Goal: Task Accomplishment & Management: Use online tool/utility

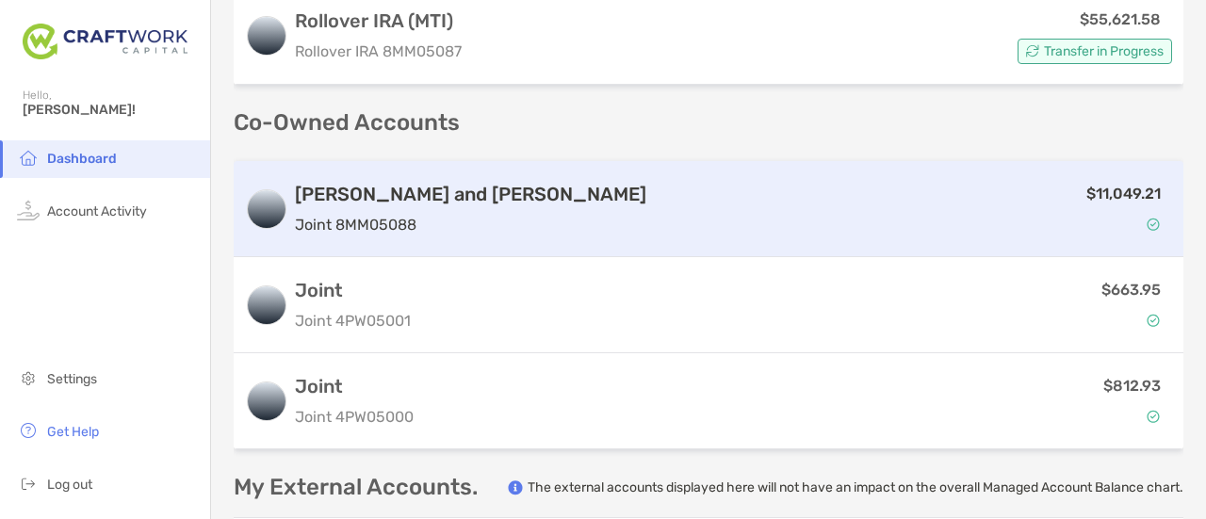
scroll to position [566, 0]
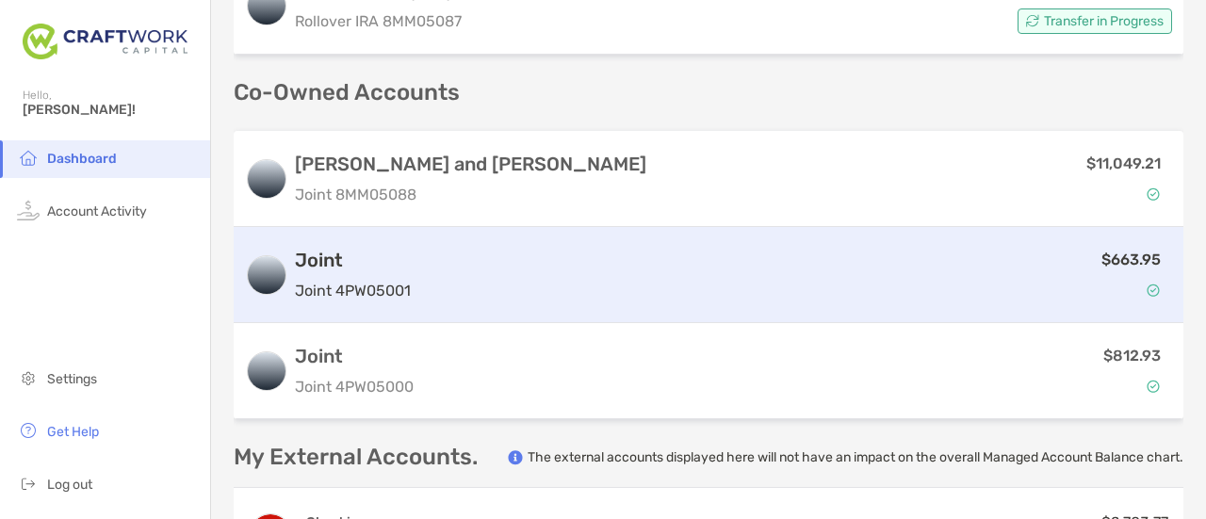
click at [371, 259] on h3 "Joint" at bounding box center [353, 260] width 116 height 23
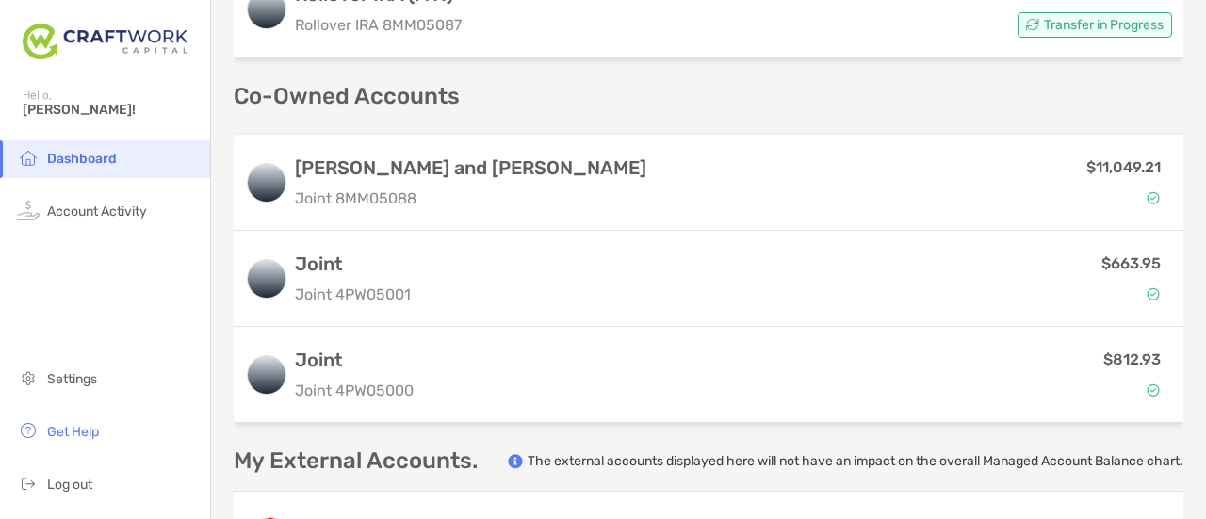
scroll to position [566, 0]
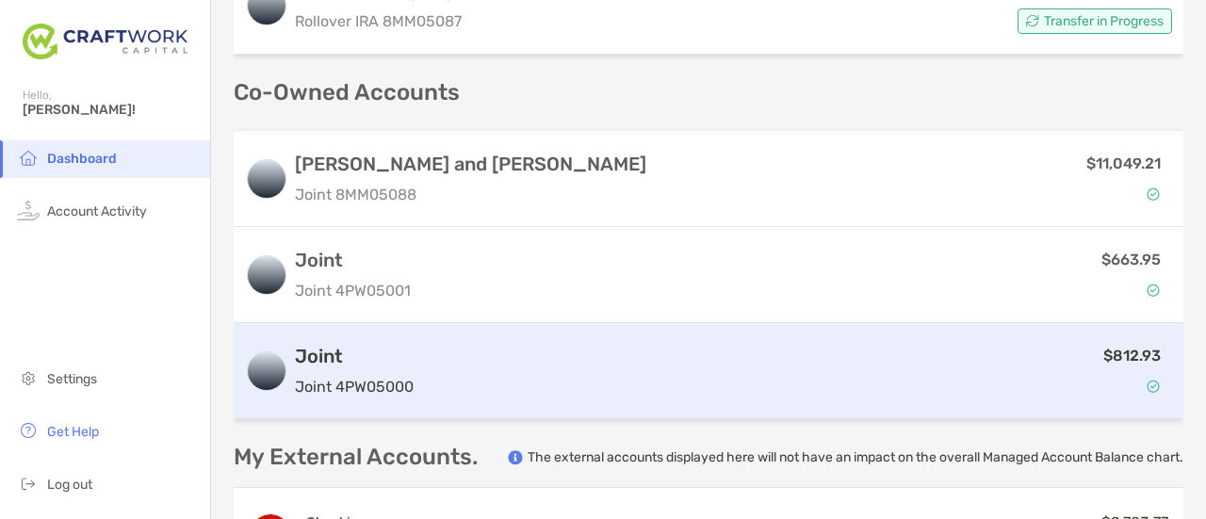
click at [397, 376] on p "Joint 4PW05000" at bounding box center [354, 387] width 119 height 24
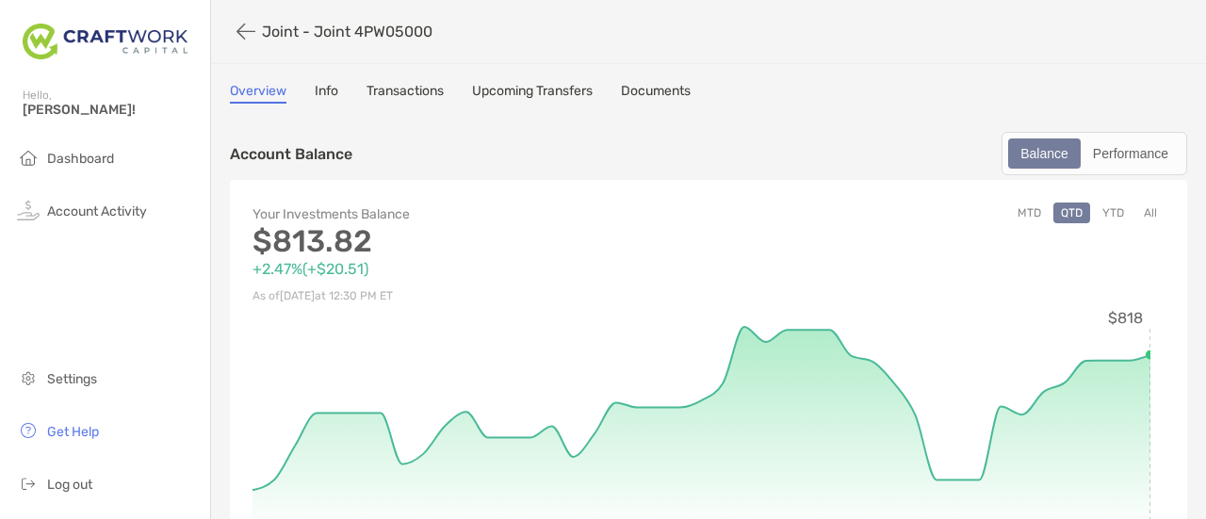
click at [342, 31] on p "Joint - Joint 4PW05000" at bounding box center [347, 32] width 171 height 18
drag, startPoint x: 342, startPoint y: 31, endPoint x: 665, endPoint y: 25, distance: 323.4
click at [665, 25] on div "Joint - Joint 4PW05000" at bounding box center [694, 31] width 929 height 35
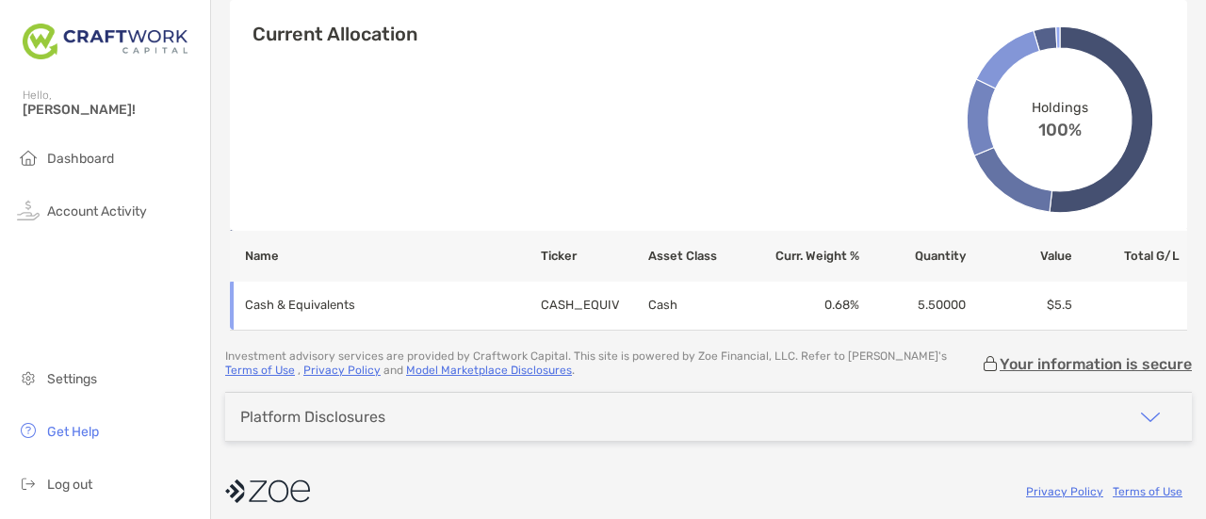
scroll to position [967, 0]
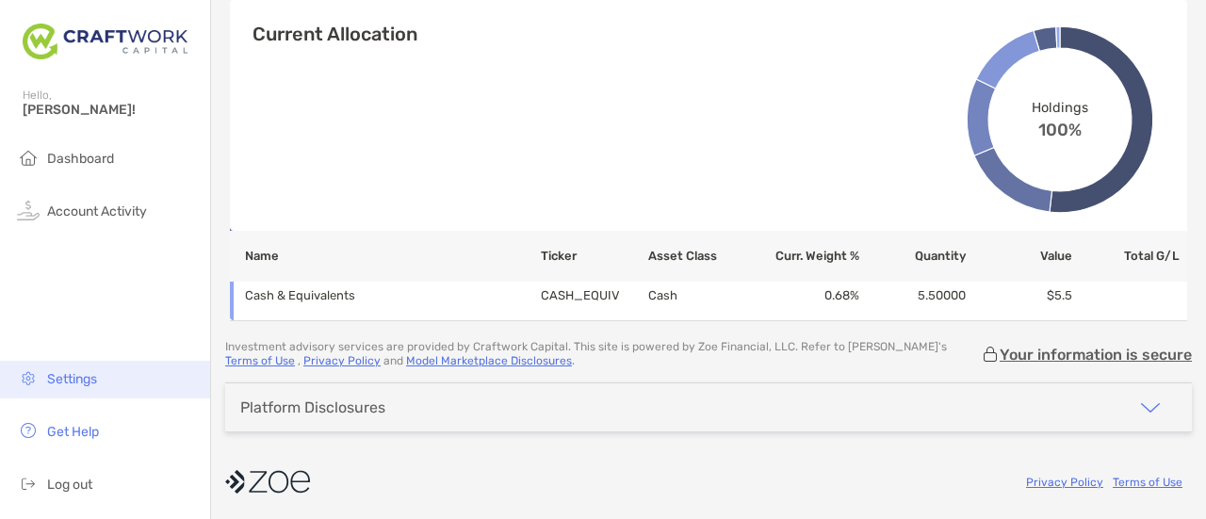
click at [123, 385] on li "Settings" at bounding box center [105, 380] width 210 height 38
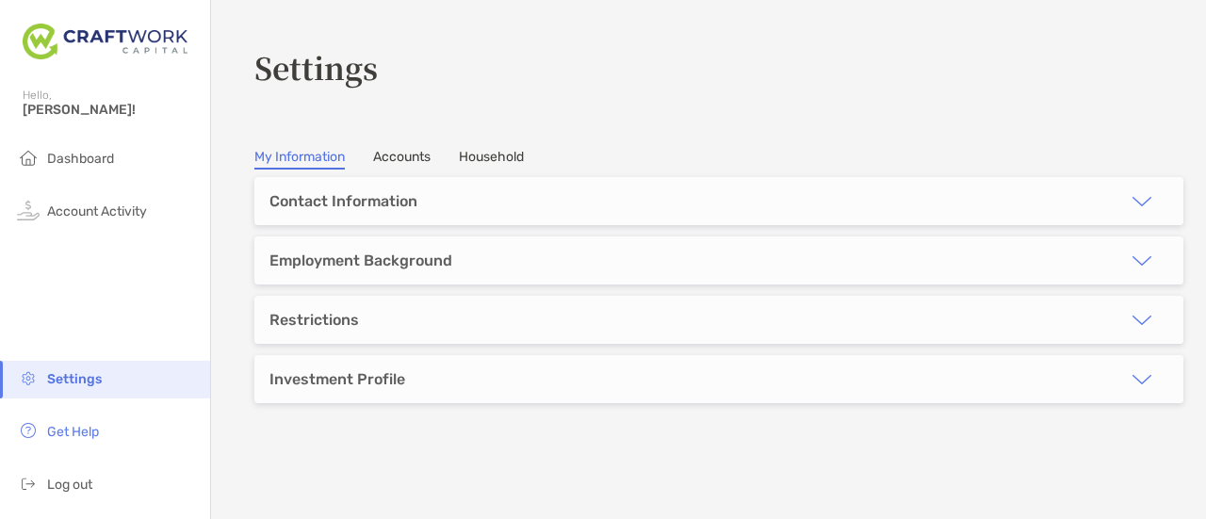
click at [402, 158] on link "Accounts" at bounding box center [401, 159] width 57 height 21
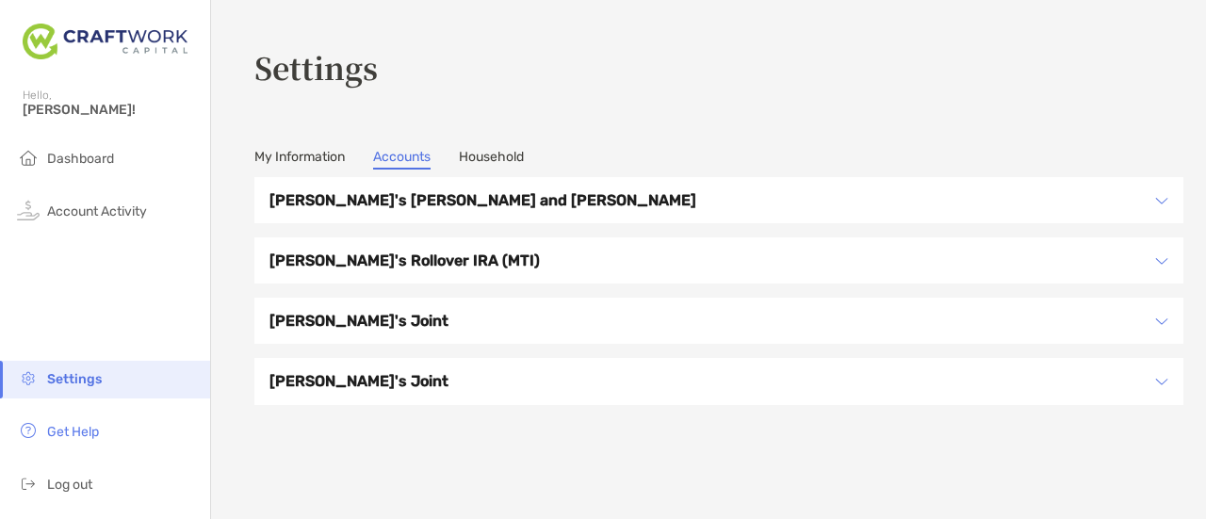
click at [1156, 315] on img at bounding box center [1162, 321] width 13 height 13
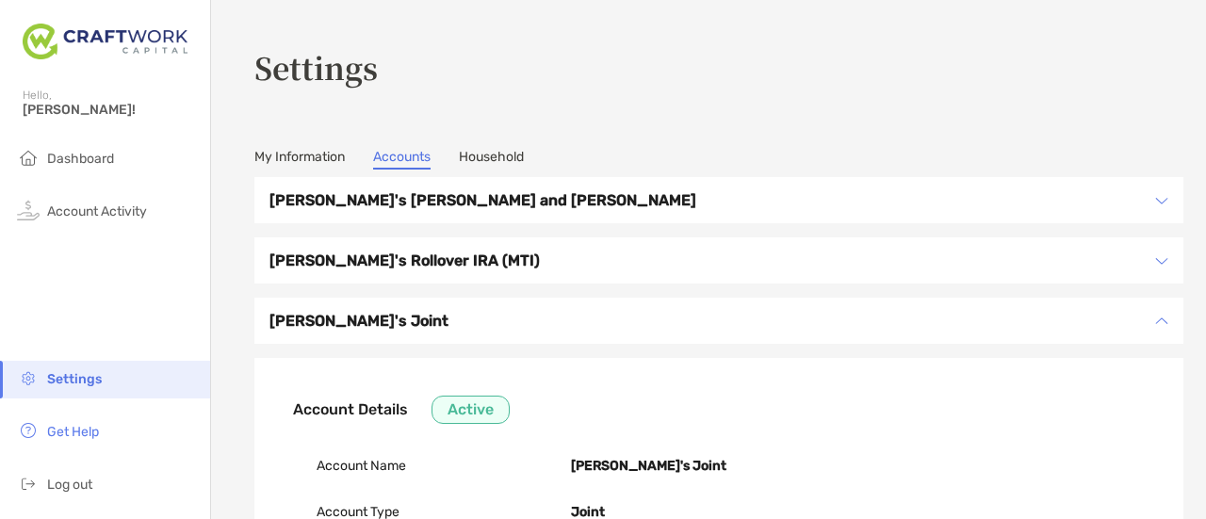
click at [300, 165] on link "My Information" at bounding box center [299, 159] width 90 height 21
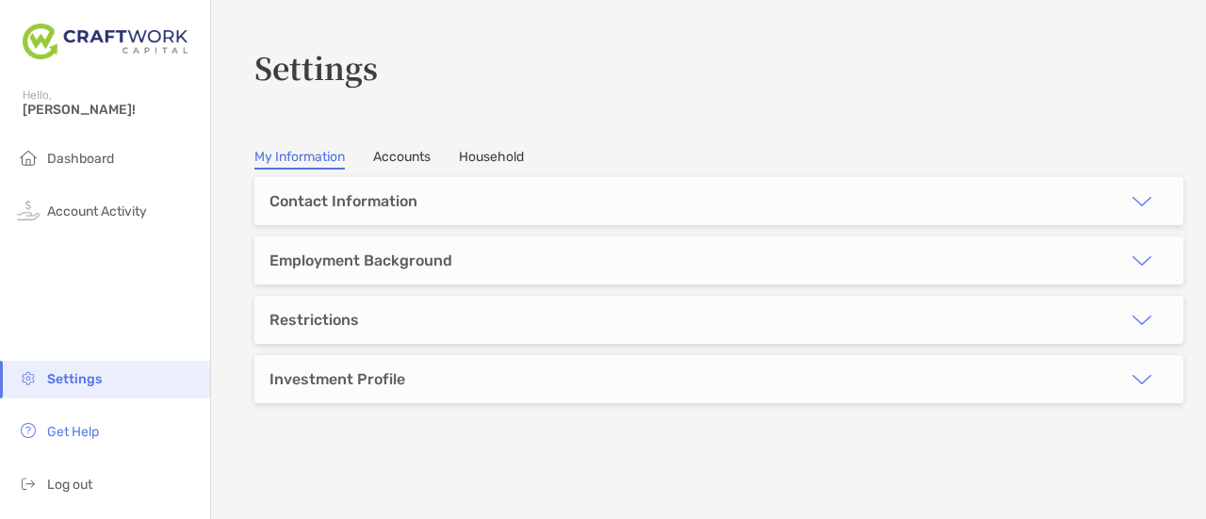
click at [503, 371] on div "Investment Profile" at bounding box center [718, 379] width 929 height 48
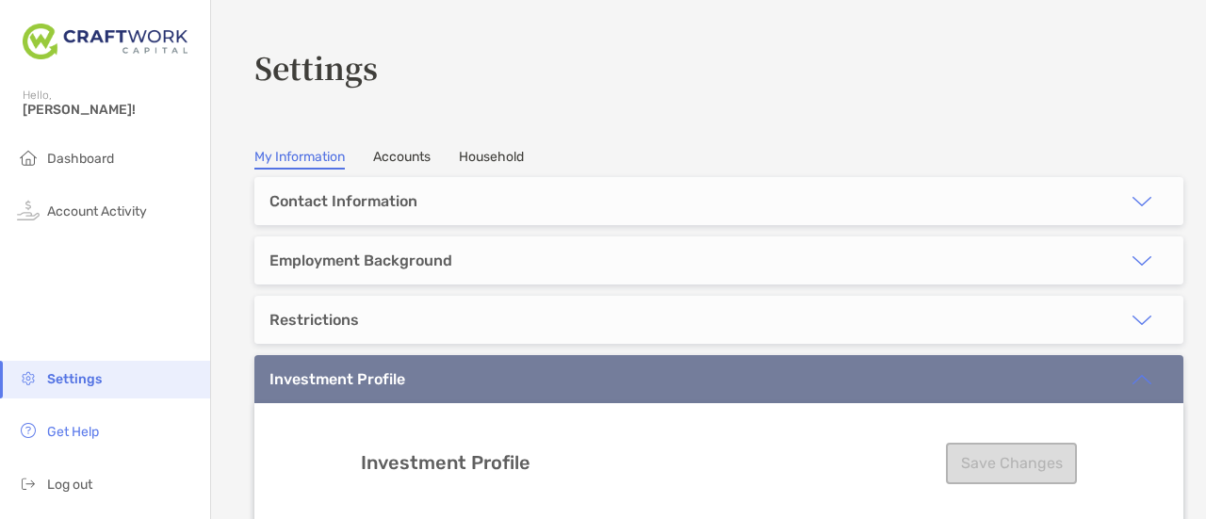
click at [418, 149] on link "Accounts" at bounding box center [401, 159] width 57 height 21
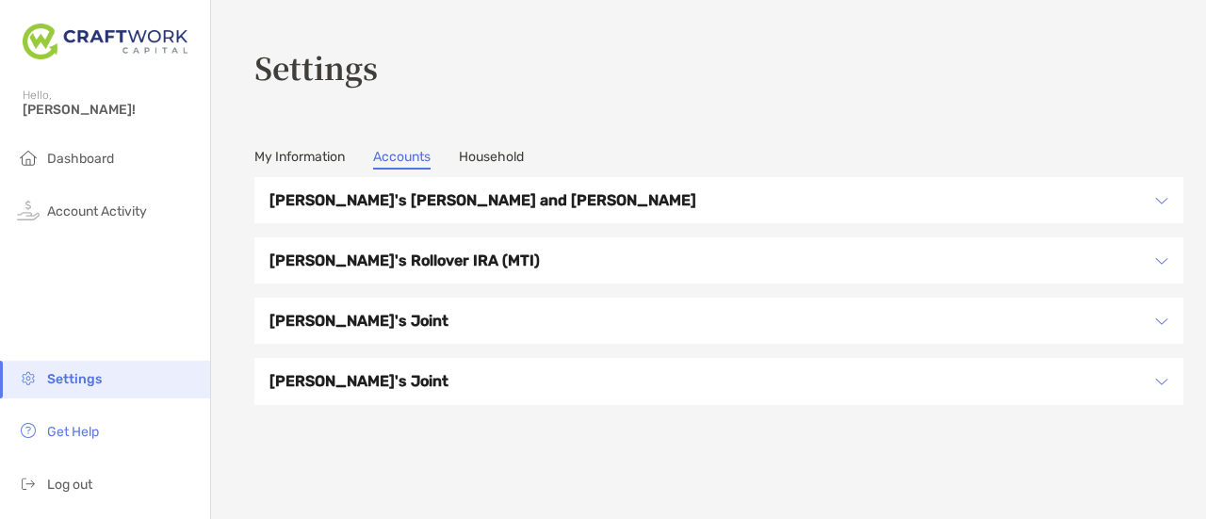
click at [1156, 197] on img at bounding box center [1162, 200] width 13 height 13
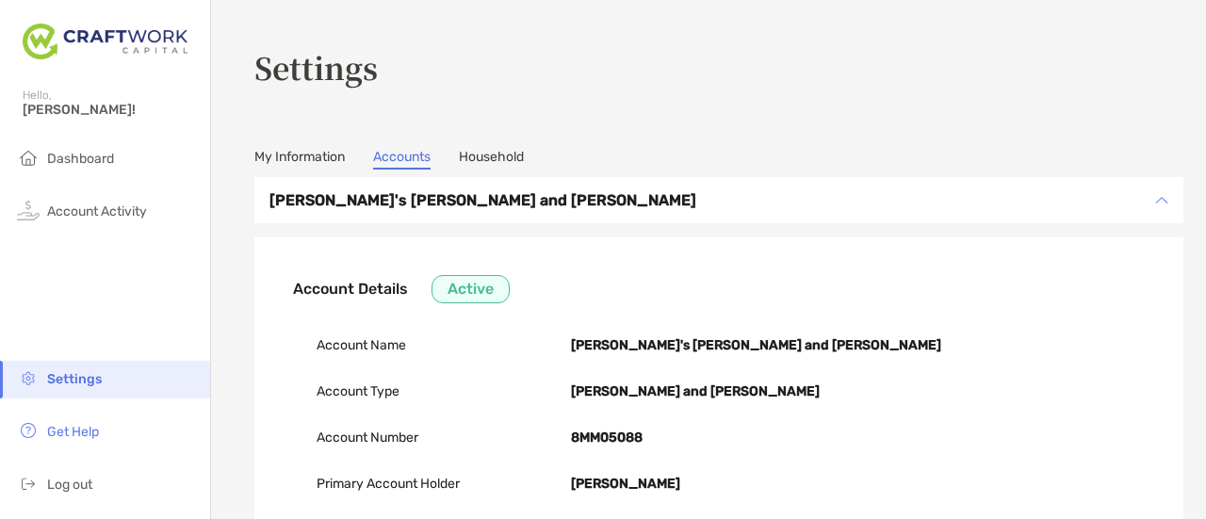
scroll to position [94, 0]
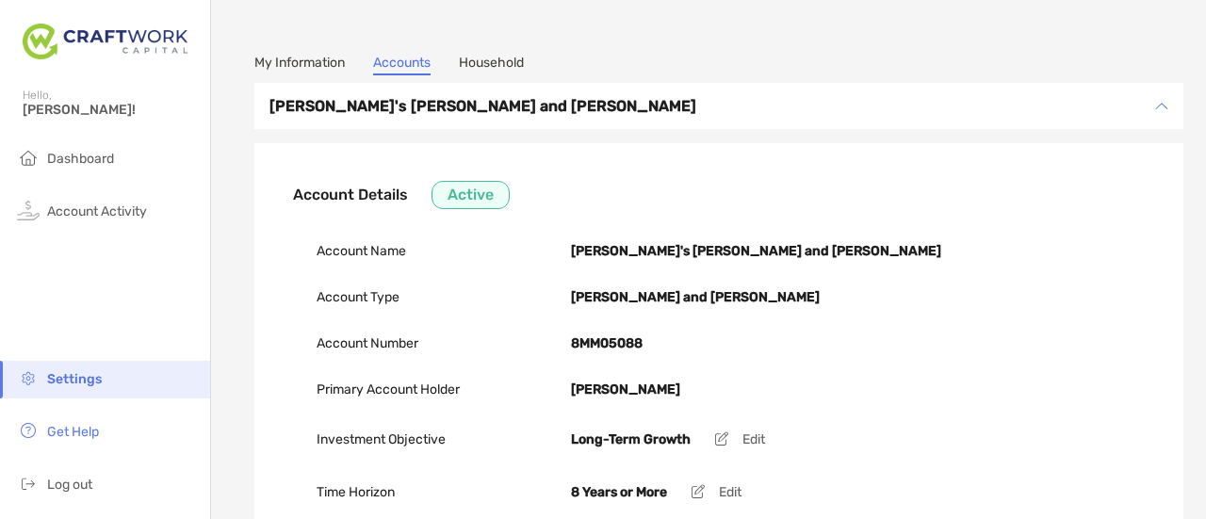
click at [732, 236] on div "Account Name [PERSON_NAME]'s [PERSON_NAME] and [PERSON_NAME]" at bounding box center [719, 251] width 805 height 46
click at [731, 251] on b "[PERSON_NAME]'s [PERSON_NAME] and [PERSON_NAME]" at bounding box center [756, 251] width 370 height 16
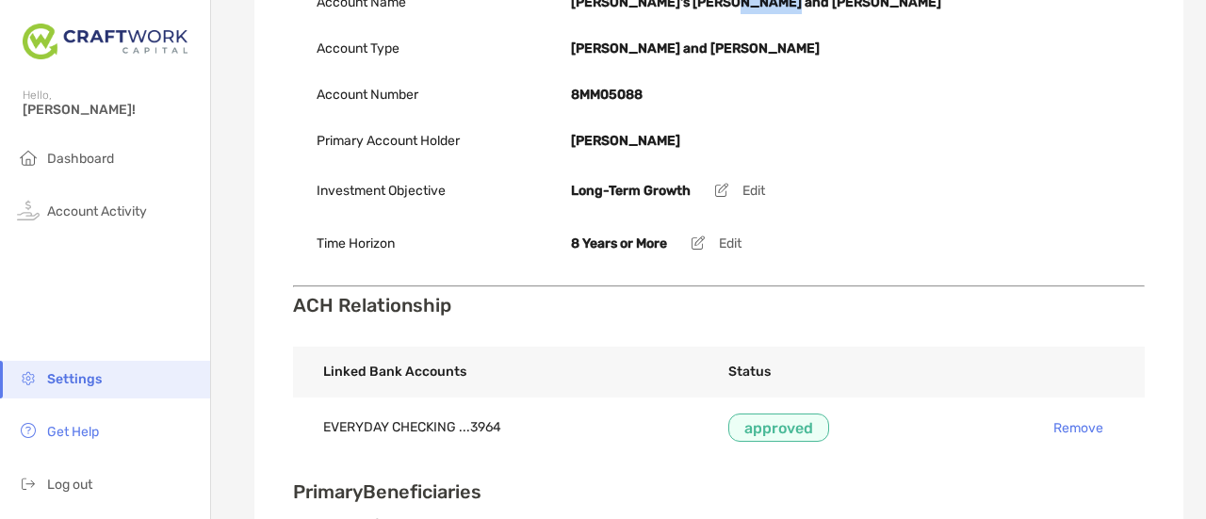
scroll to position [0, 0]
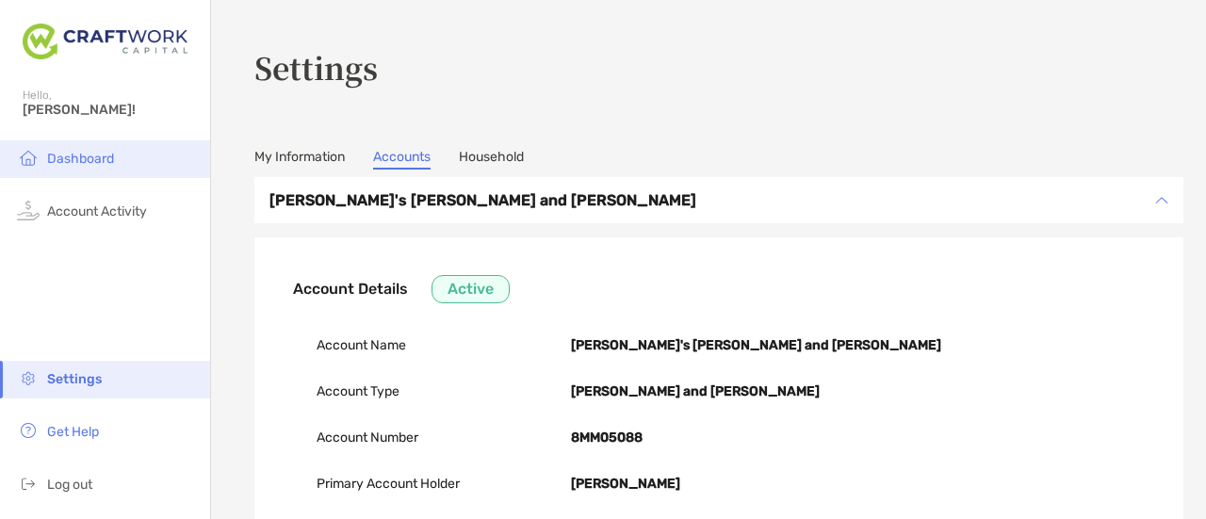
click at [111, 154] on span "Dashboard" at bounding box center [80, 159] width 67 height 16
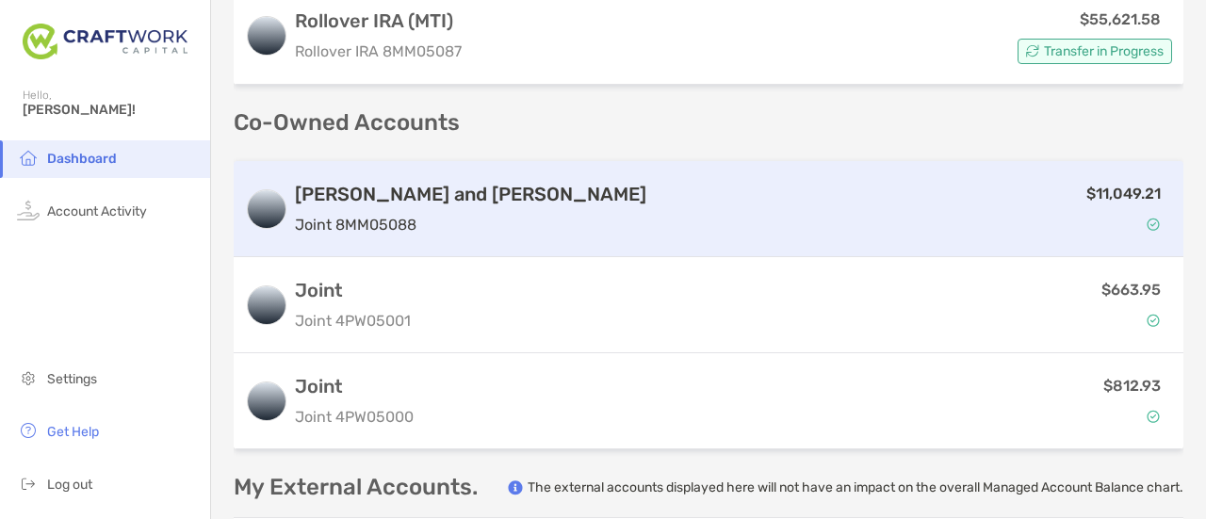
scroll to position [566, 0]
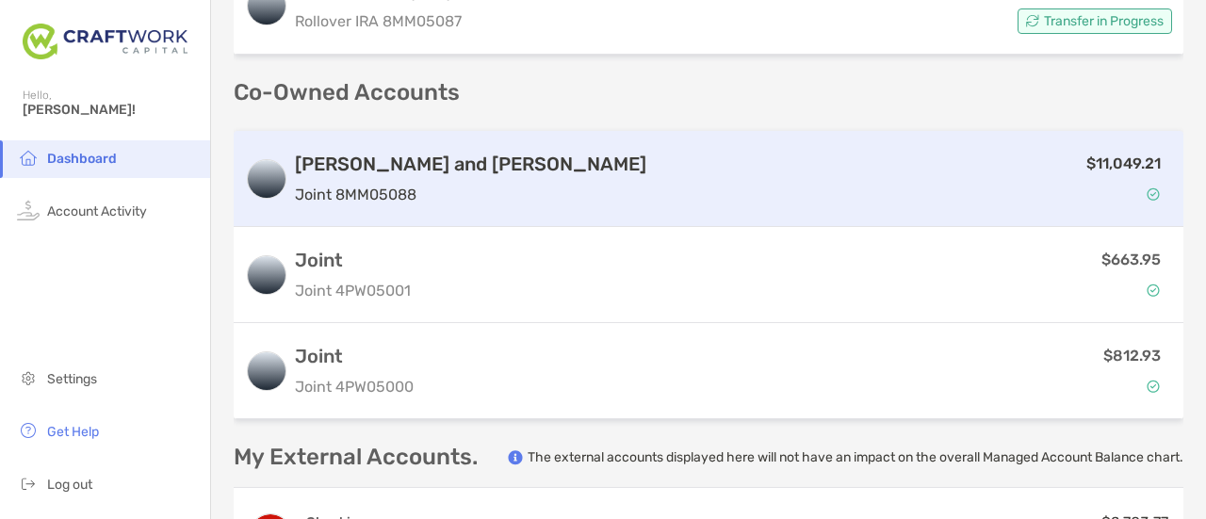
click at [766, 194] on div "$11,049.21" at bounding box center [913, 179] width 518 height 55
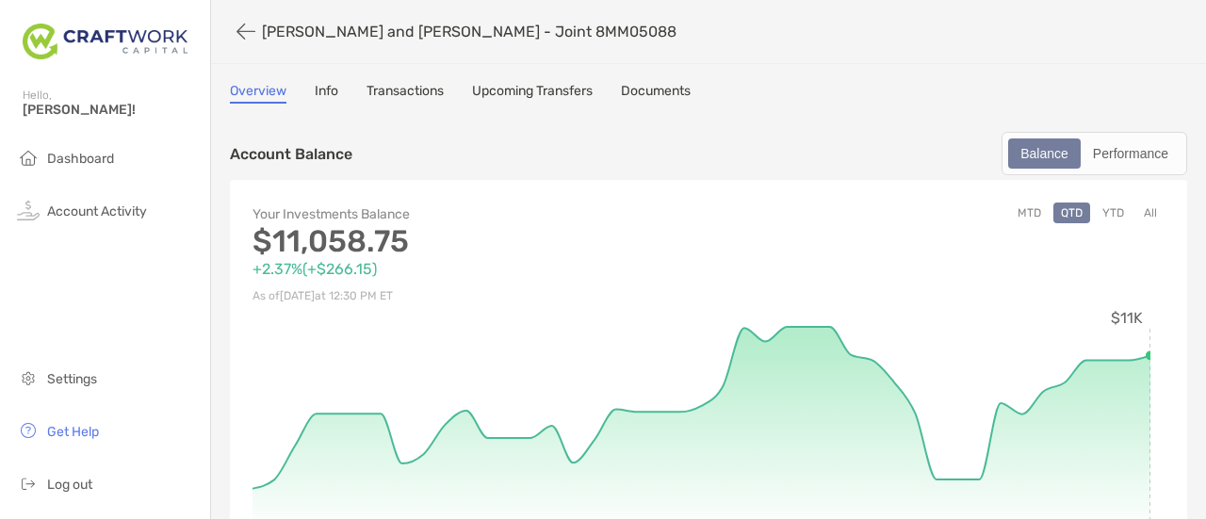
click at [415, 91] on link "Transactions" at bounding box center [405, 93] width 77 height 21
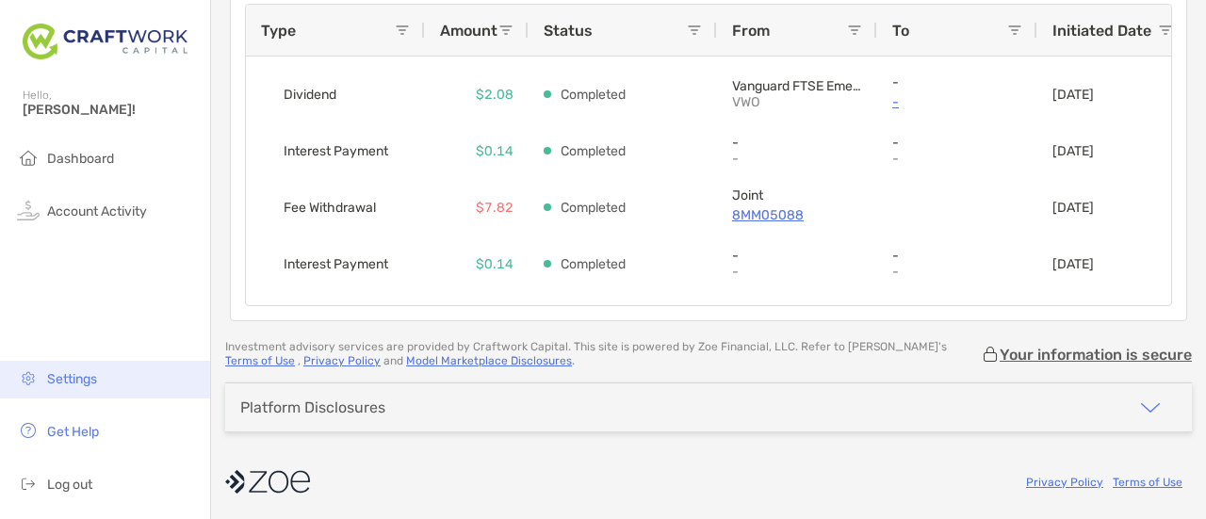
click at [84, 386] on span "Settings" at bounding box center [72, 379] width 50 height 16
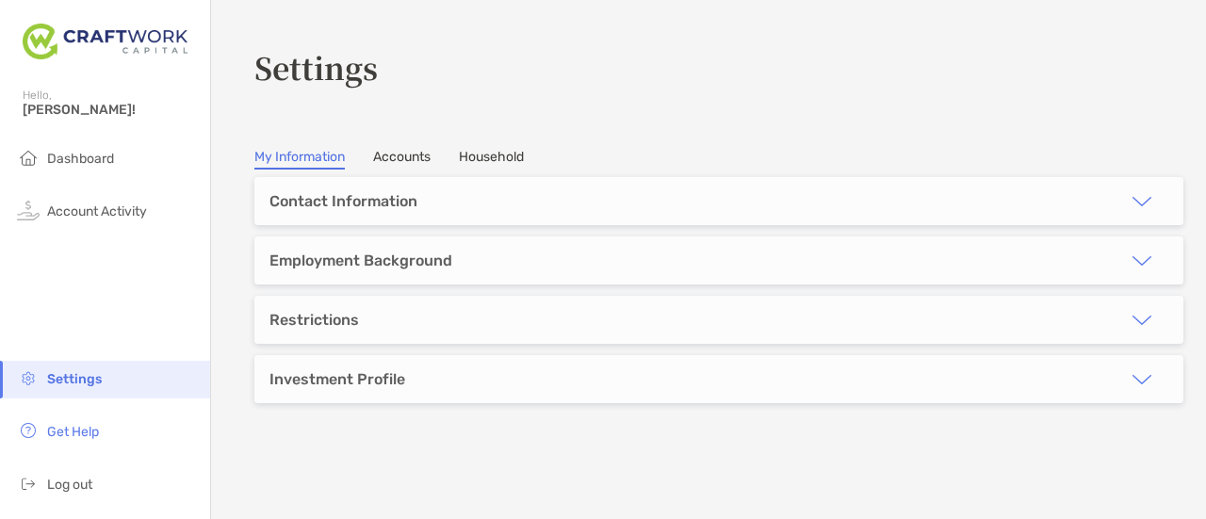
click at [420, 159] on link "Accounts" at bounding box center [401, 159] width 57 height 21
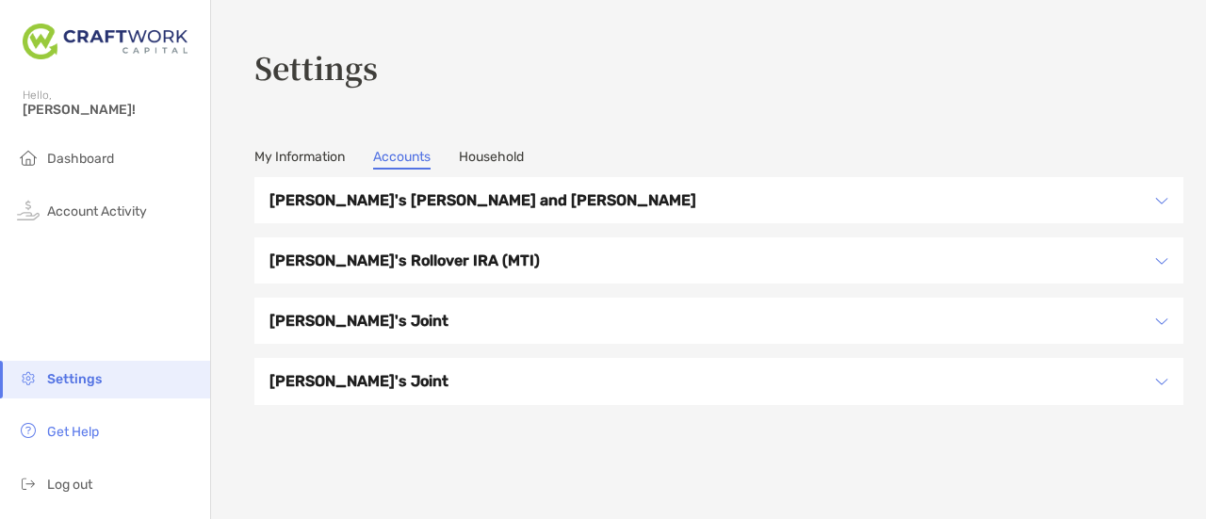
click at [515, 194] on h3 "[PERSON_NAME]'s [PERSON_NAME] and [PERSON_NAME]" at bounding box center [707, 201] width 875 height 24
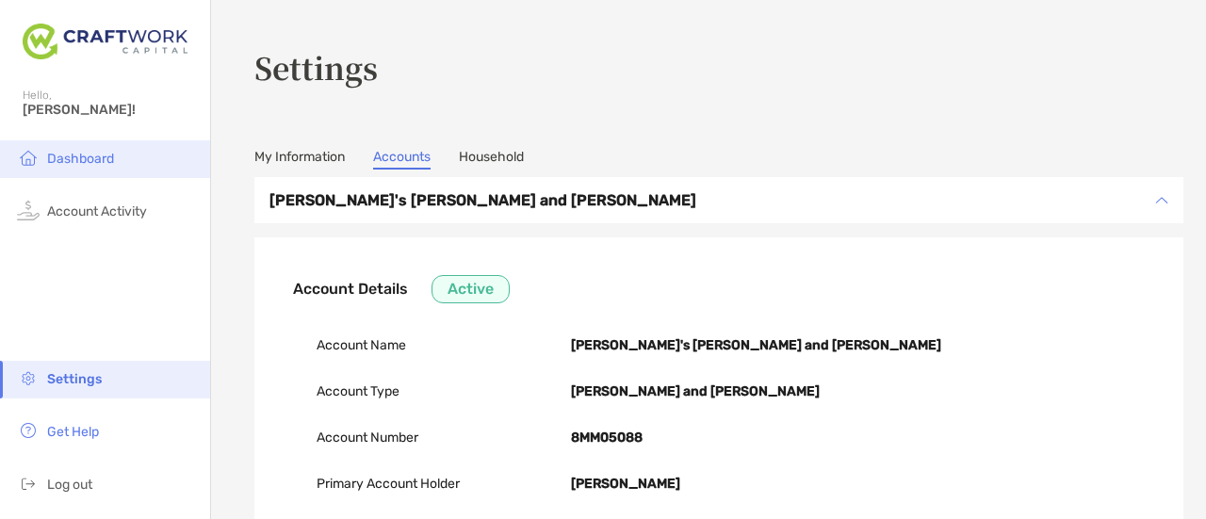
click at [96, 156] on span "Dashboard" at bounding box center [80, 159] width 67 height 16
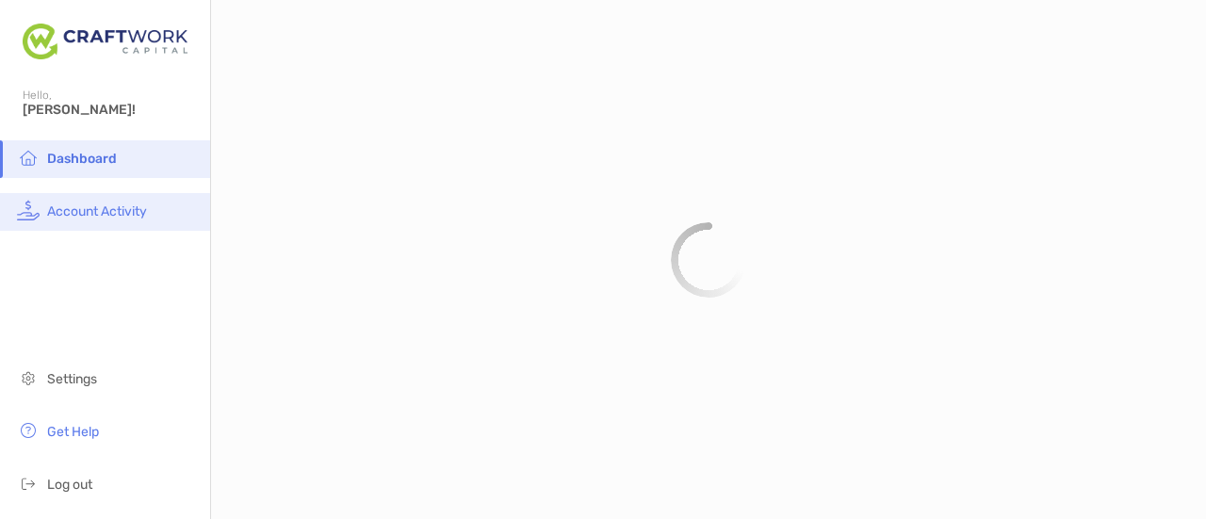
click at [141, 215] on span "Account Activity" at bounding box center [97, 212] width 100 height 16
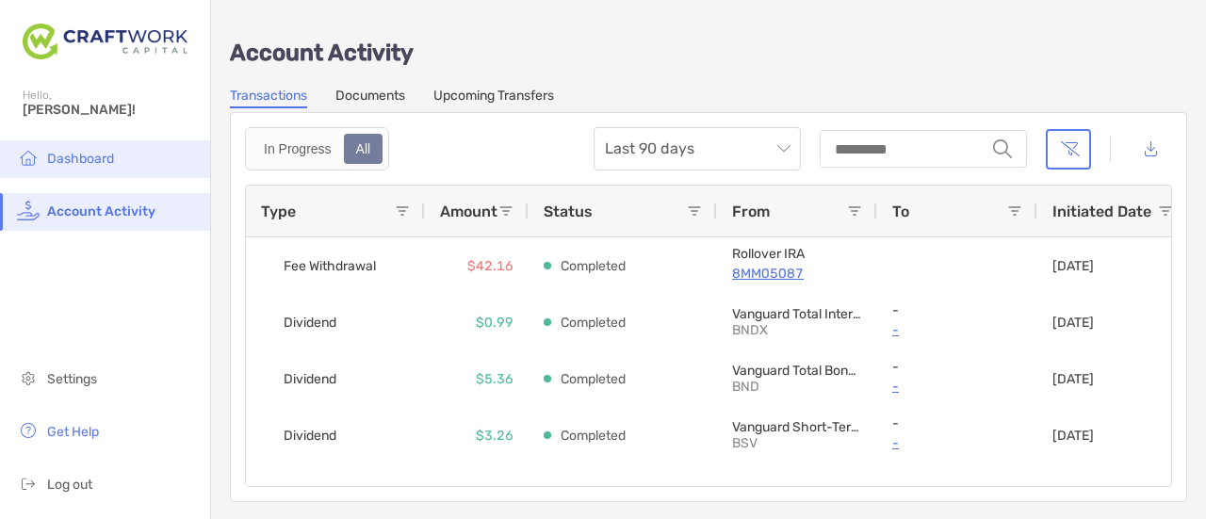
click at [114, 157] on li "Dashboard" at bounding box center [105, 159] width 210 height 38
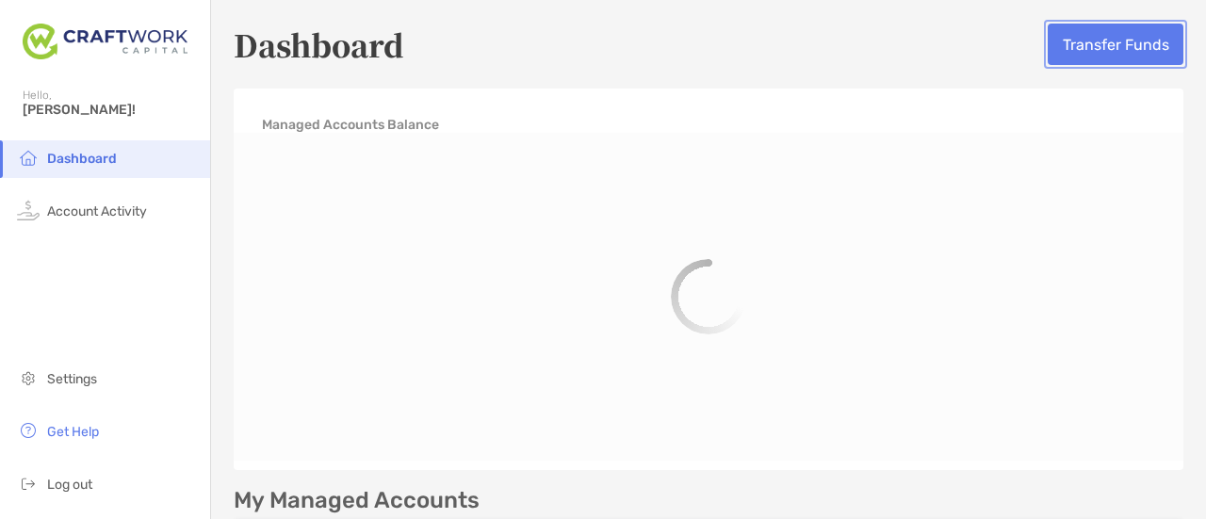
click at [1116, 43] on button "Transfer Funds" at bounding box center [1116, 44] width 136 height 41
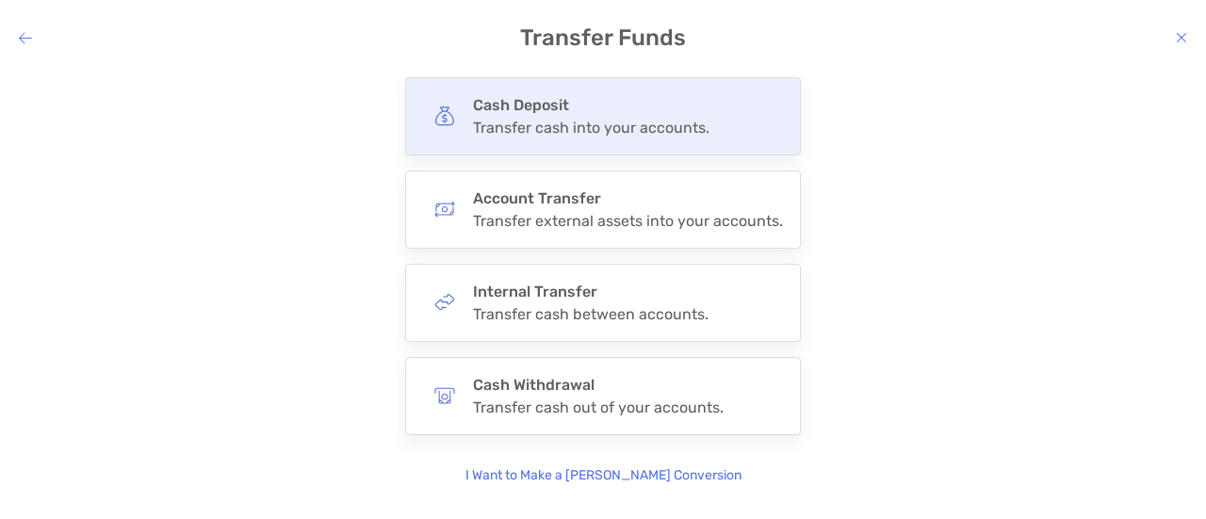
click at [588, 123] on div "Transfer cash into your accounts." at bounding box center [591, 128] width 237 height 18
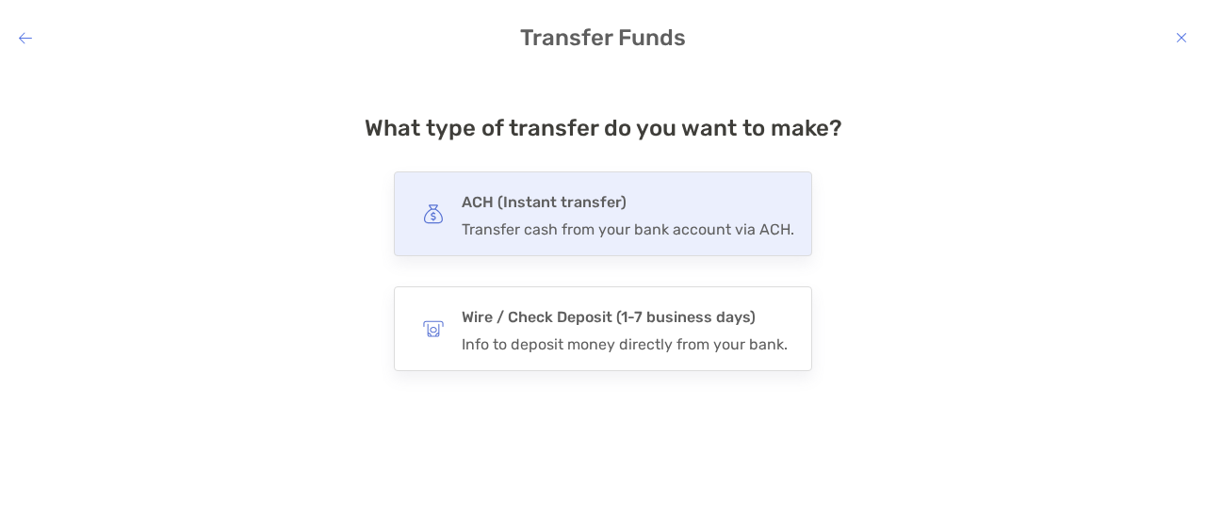
click at [689, 230] on div "Transfer cash from your bank account via ACH." at bounding box center [628, 230] width 333 height 18
click at [0, 0] on input "***" at bounding box center [0, 0] width 0 height 0
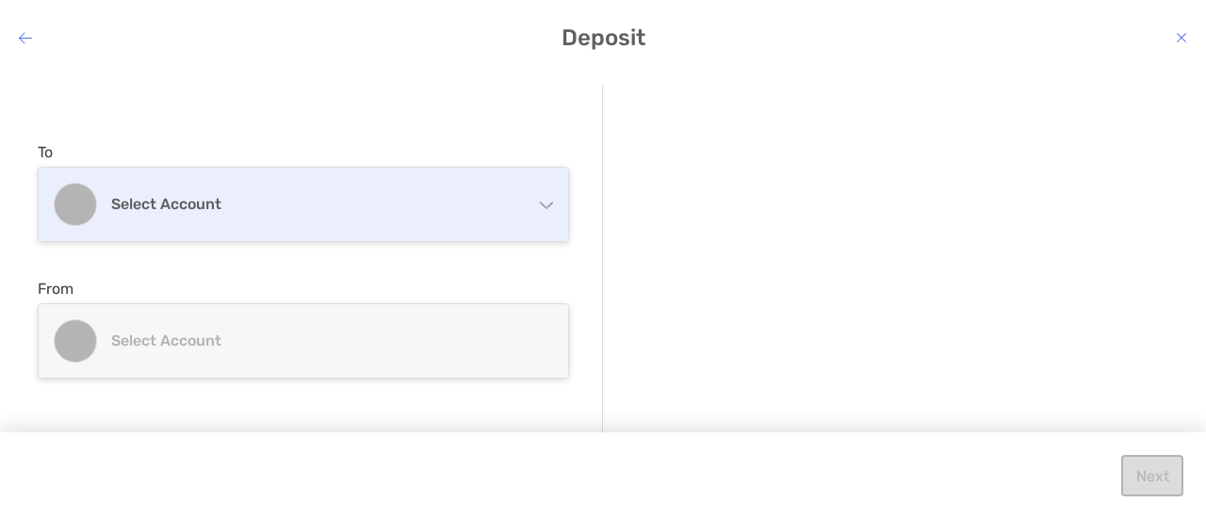
click at [424, 205] on h4 "Select account" at bounding box center [314, 204] width 407 height 18
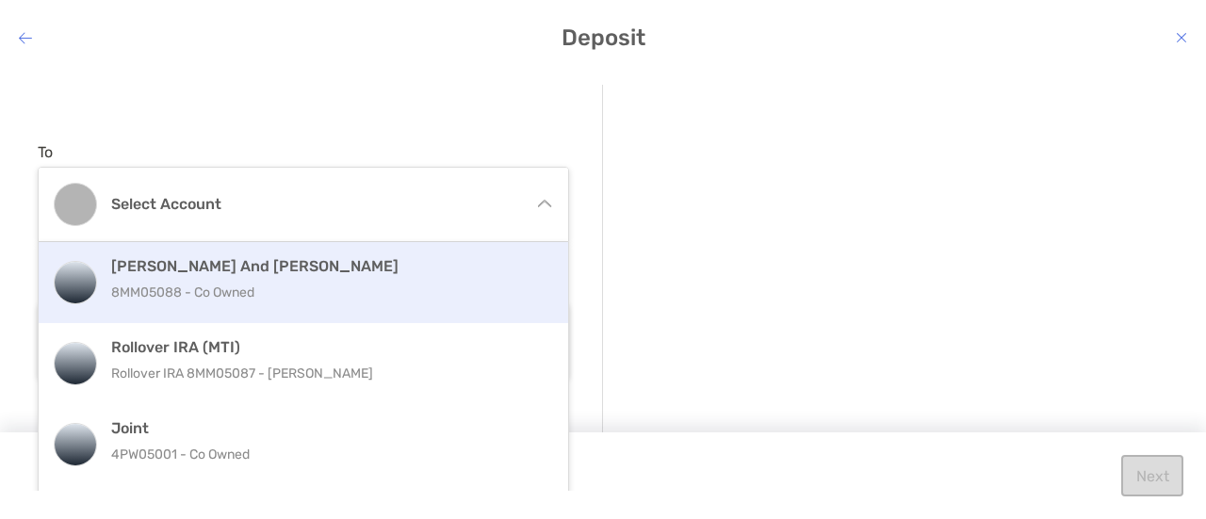
click at [353, 276] on div "[PERSON_NAME] and [PERSON_NAME] 8MM05088 - Co Owned" at bounding box center [323, 282] width 425 height 51
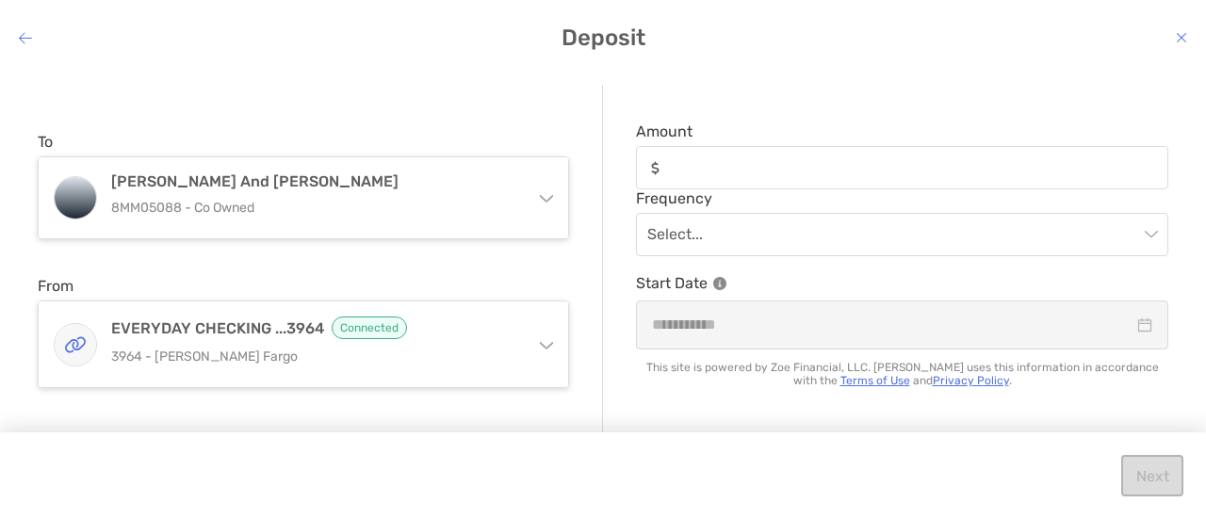
click at [752, 152] on div "modal" at bounding box center [902, 167] width 533 height 43
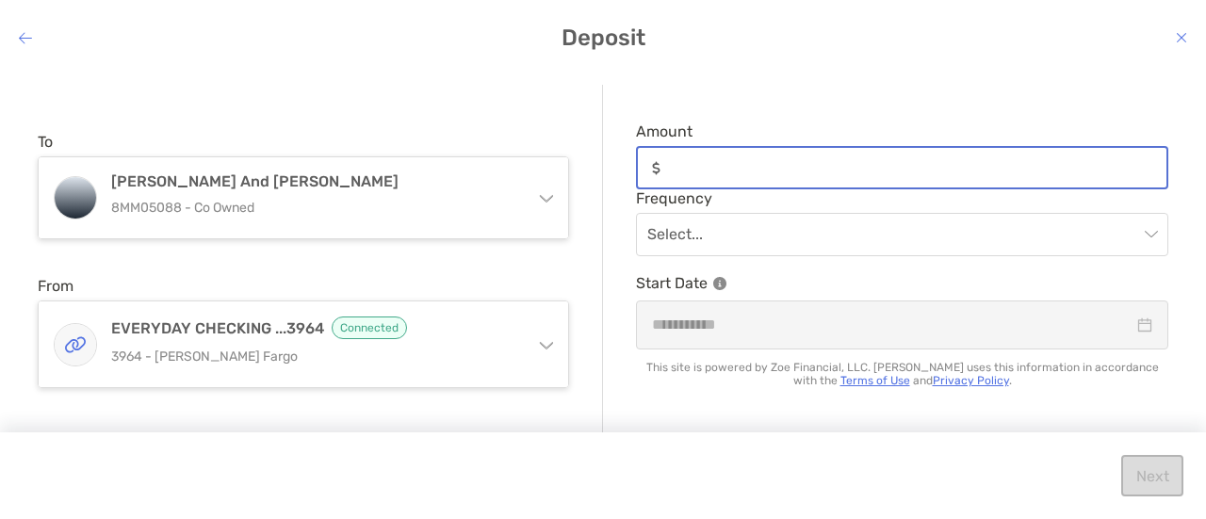
click at [752, 160] on input "Amount" at bounding box center [917, 168] width 499 height 16
type input "***"
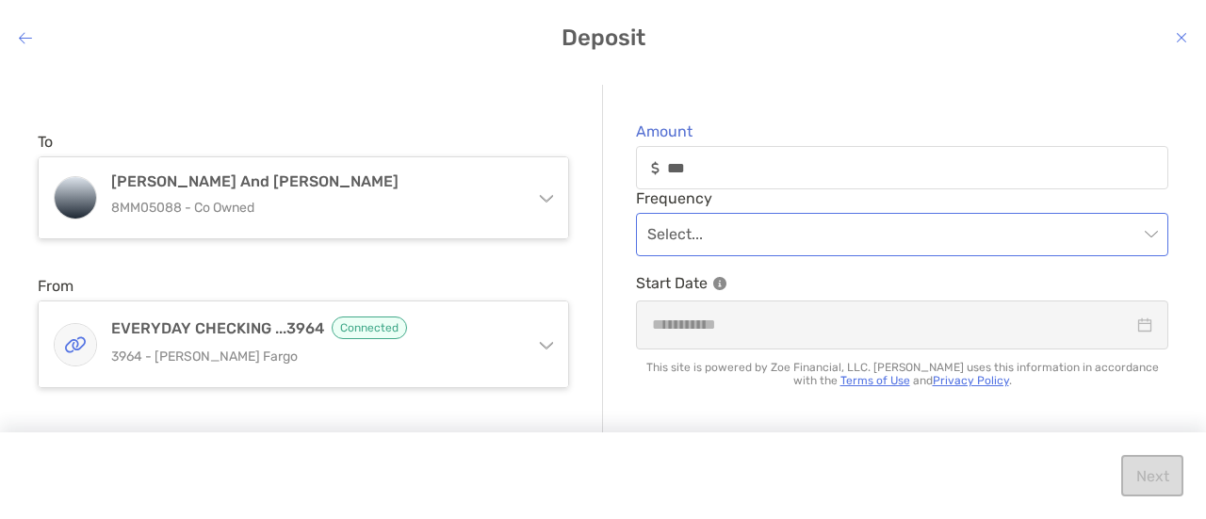
click at [807, 237] on input "modal" at bounding box center [893, 234] width 491 height 41
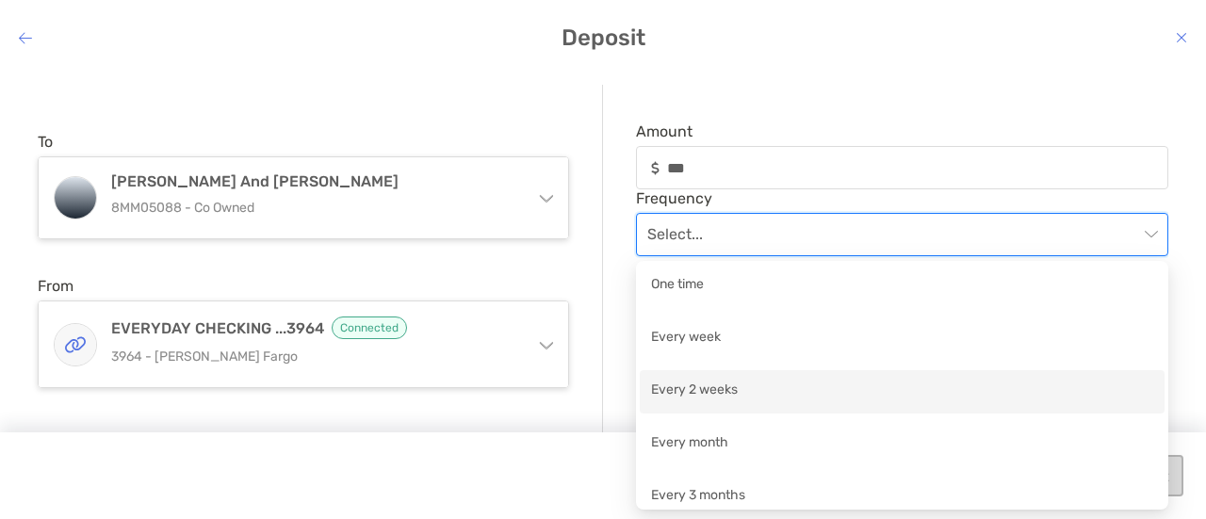
click at [731, 387] on div "Every 2 weeks" at bounding box center [902, 392] width 502 height 24
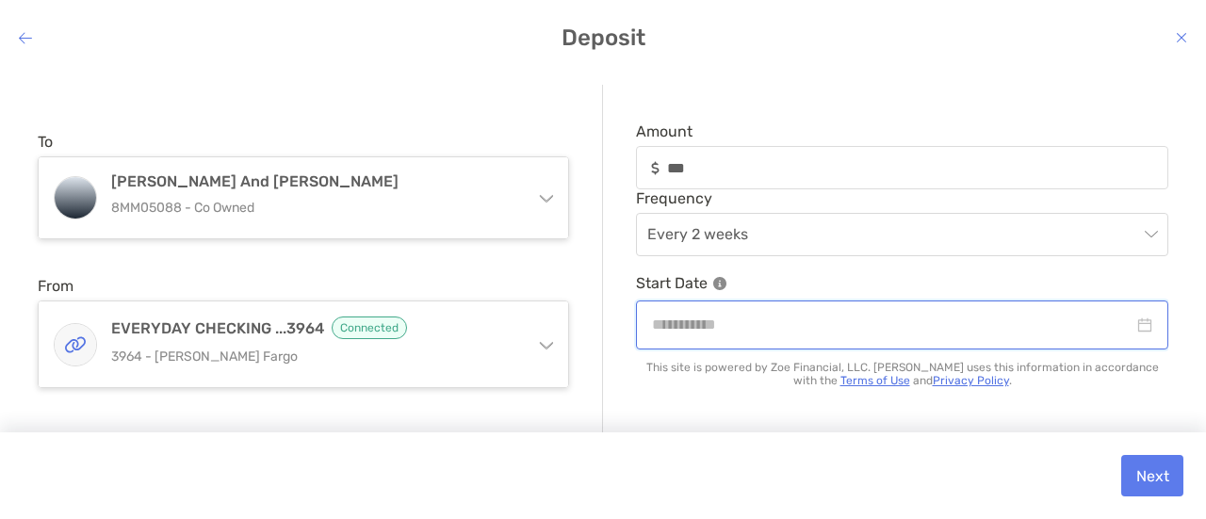
click at [786, 329] on input "modal" at bounding box center [893, 325] width 482 height 24
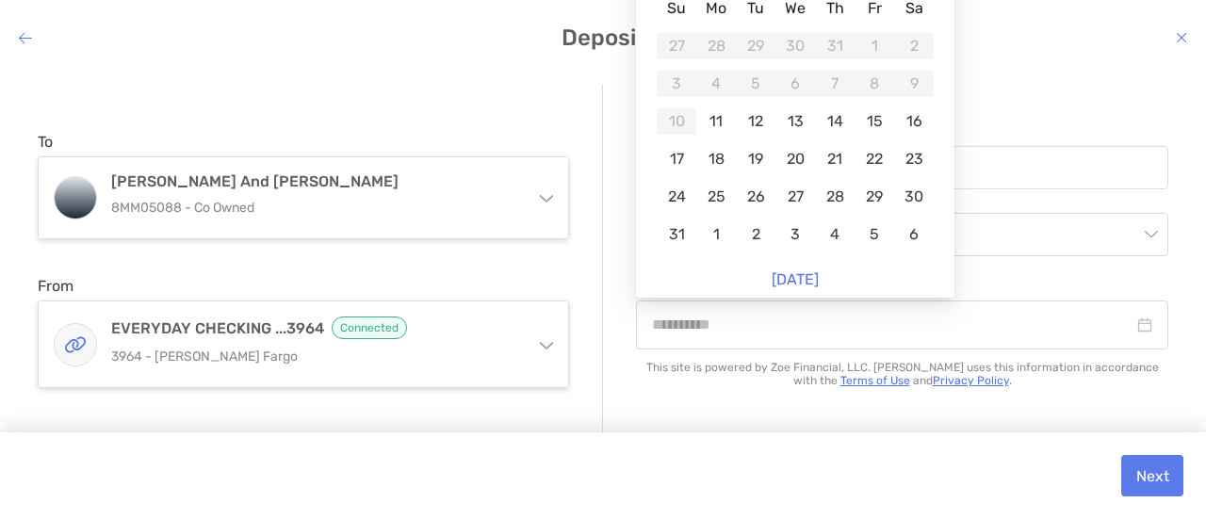
click at [724, 121] on div "11" at bounding box center [716, 121] width 26 height 26
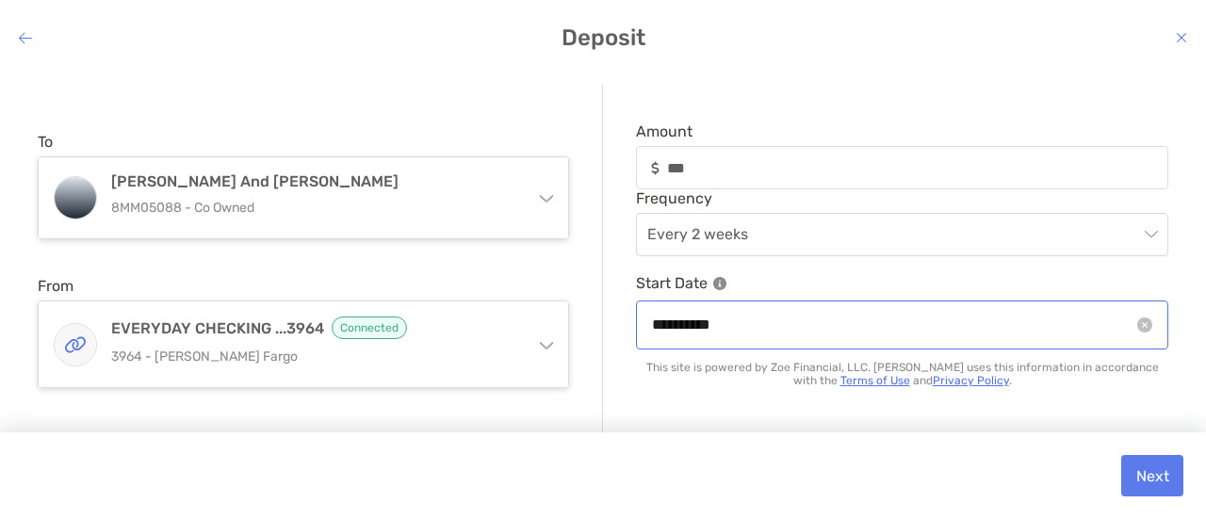
click at [1153, 325] on div "**********" at bounding box center [902, 325] width 533 height 48
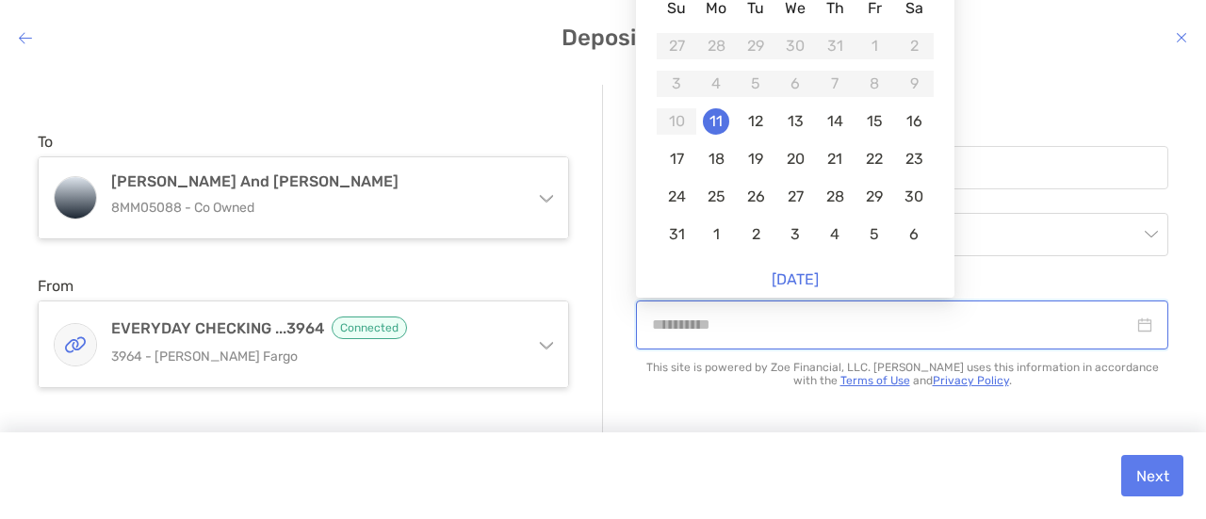
type input "**********"
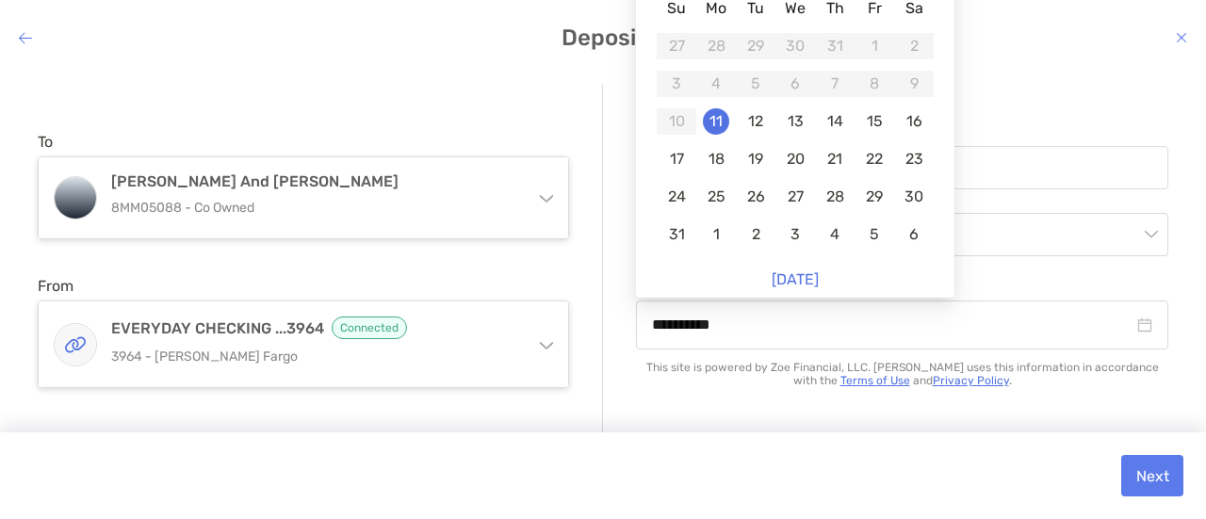
click at [1095, 127] on span "Amount" at bounding box center [902, 132] width 533 height 18
click at [1095, 160] on input "***" at bounding box center [917, 168] width 499 height 16
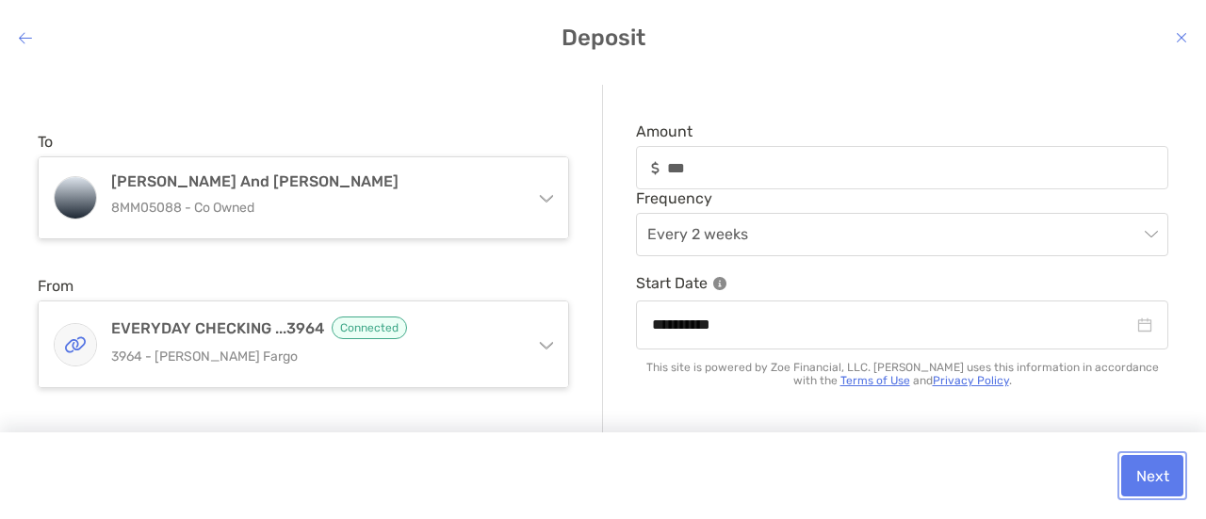
click at [1152, 478] on button "Next" at bounding box center [1153, 475] width 62 height 41
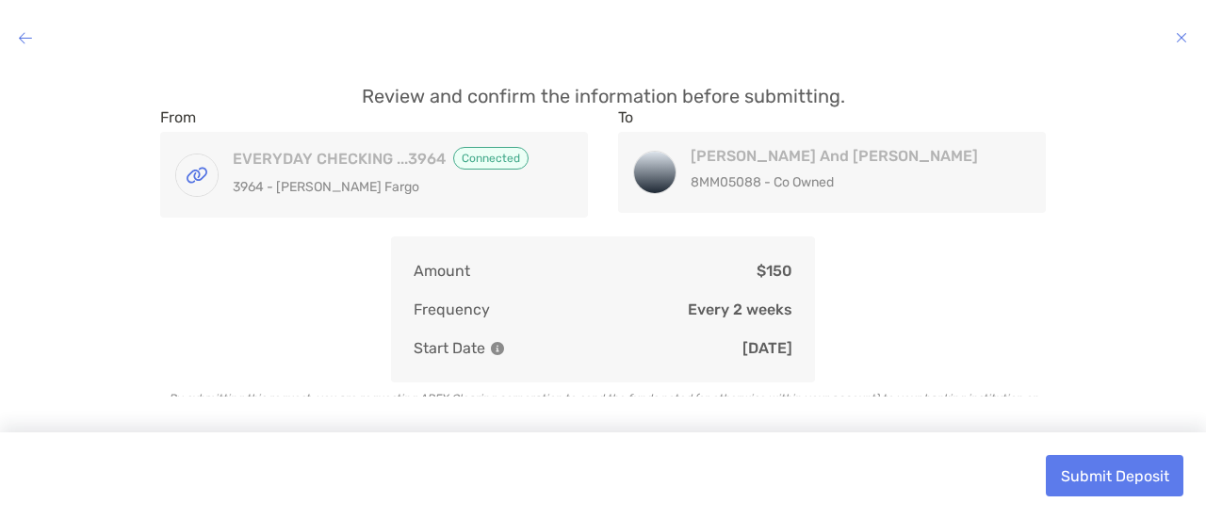
scroll to position [57, 0]
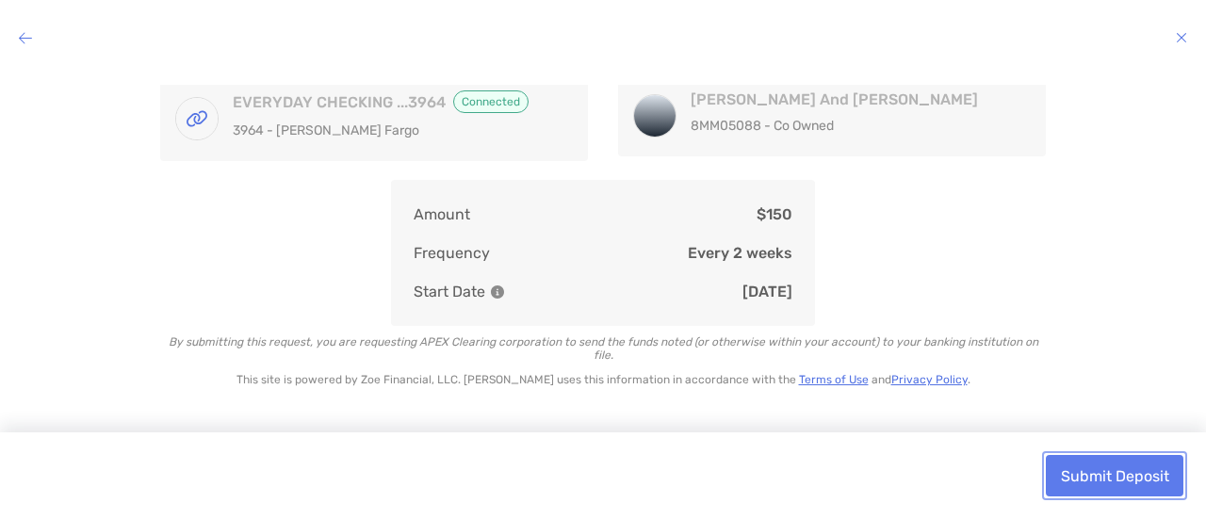
click at [1094, 487] on button "Submit Deposit" at bounding box center [1115, 475] width 138 height 41
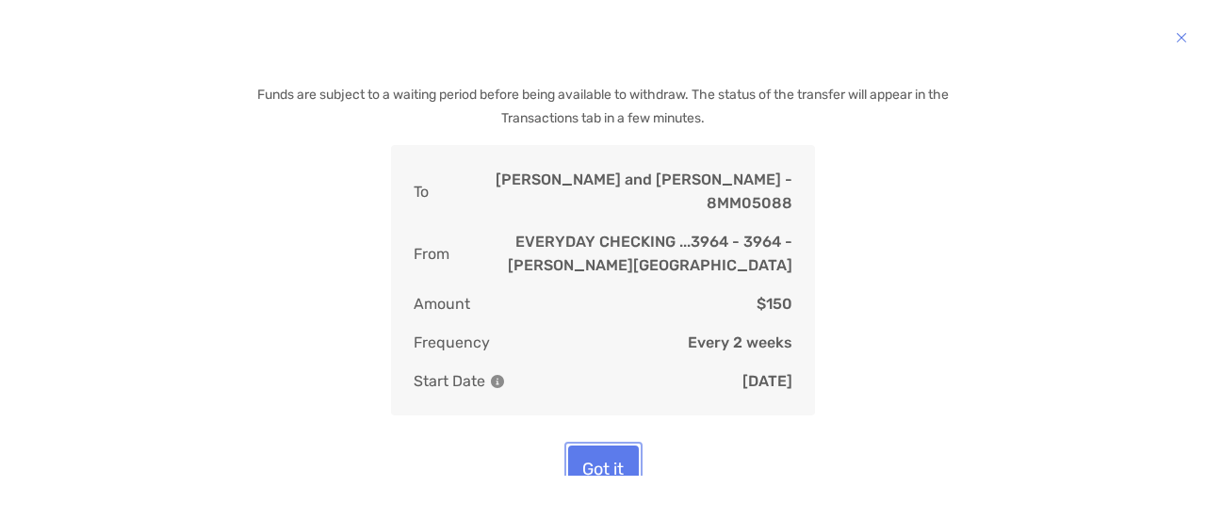
scroll to position [77, 0]
click at [615, 447] on button "Got it" at bounding box center [603, 471] width 71 height 48
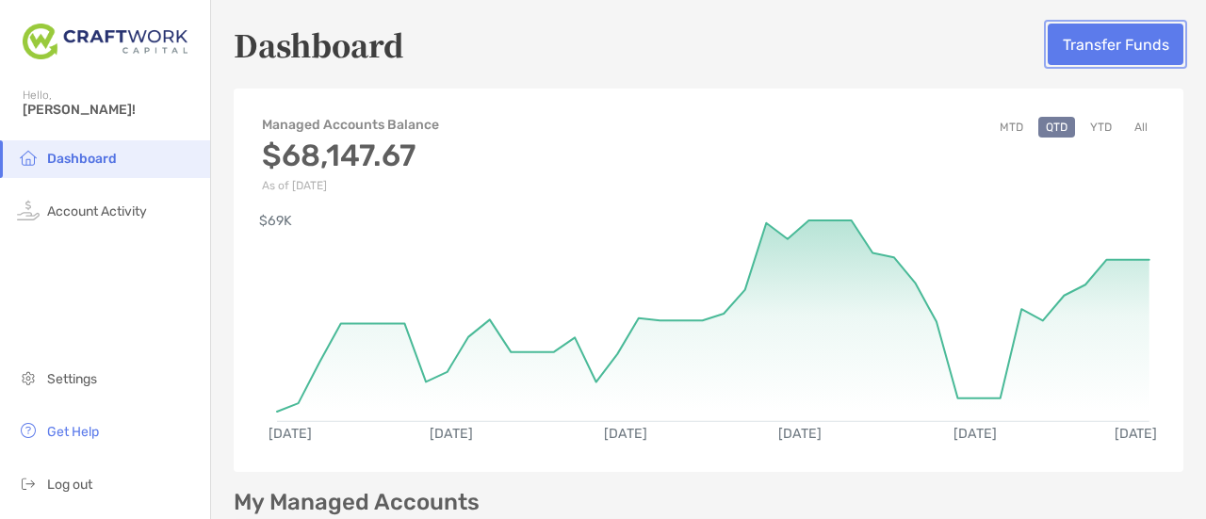
click at [1094, 46] on button "Transfer Funds" at bounding box center [1116, 44] width 136 height 41
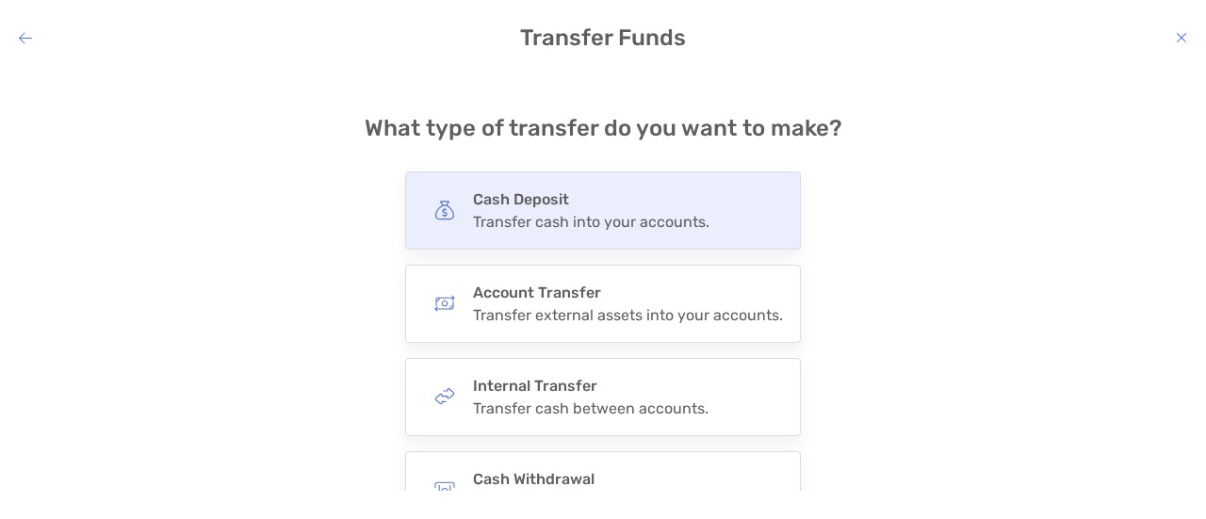
click at [558, 206] on h4 "Cash Deposit" at bounding box center [591, 199] width 237 height 18
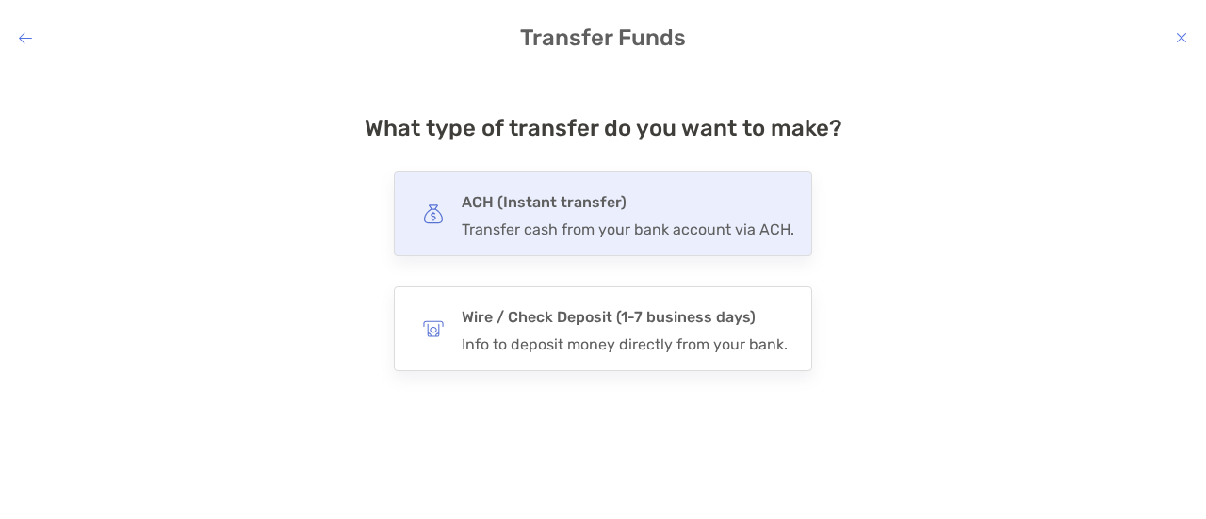
click at [603, 232] on div "Transfer cash from your bank account via ACH." at bounding box center [628, 230] width 333 height 18
click at [0, 0] on input "***" at bounding box center [0, 0] width 0 height 0
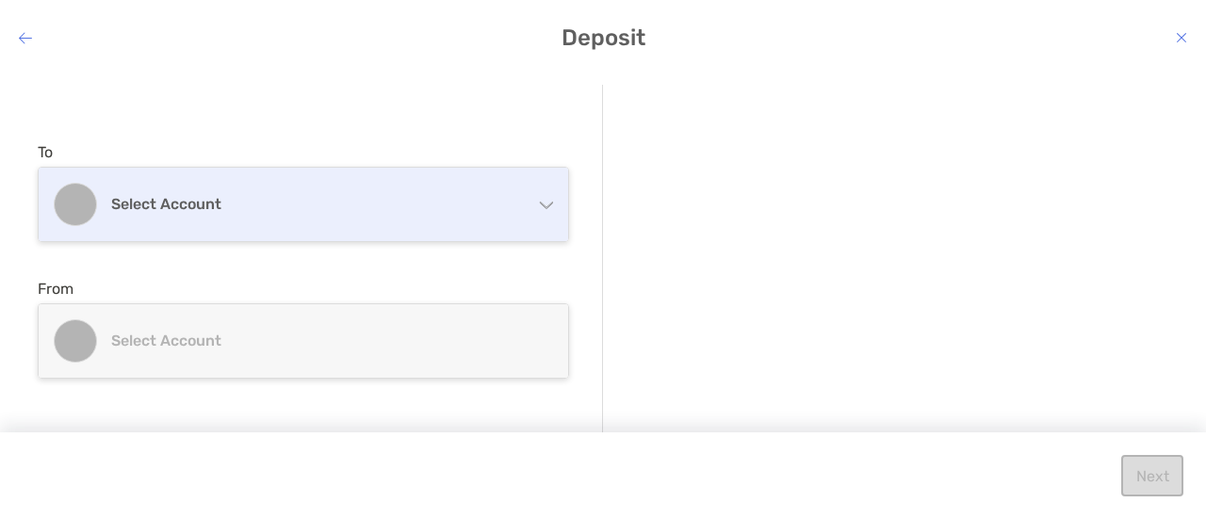
click at [212, 214] on div "Select account" at bounding box center [304, 205] width 530 height 74
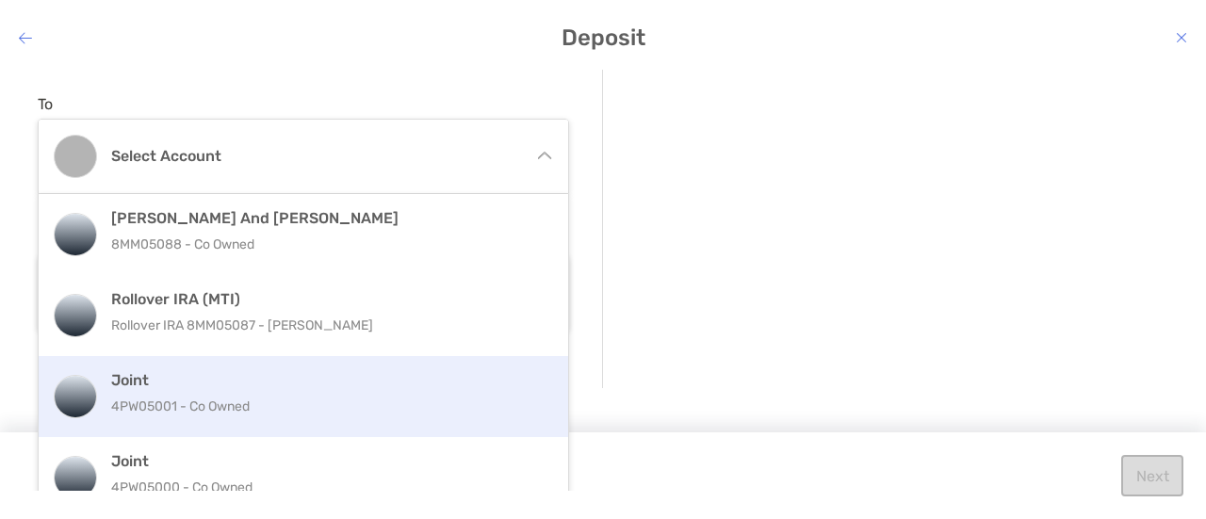
scroll to position [75, 0]
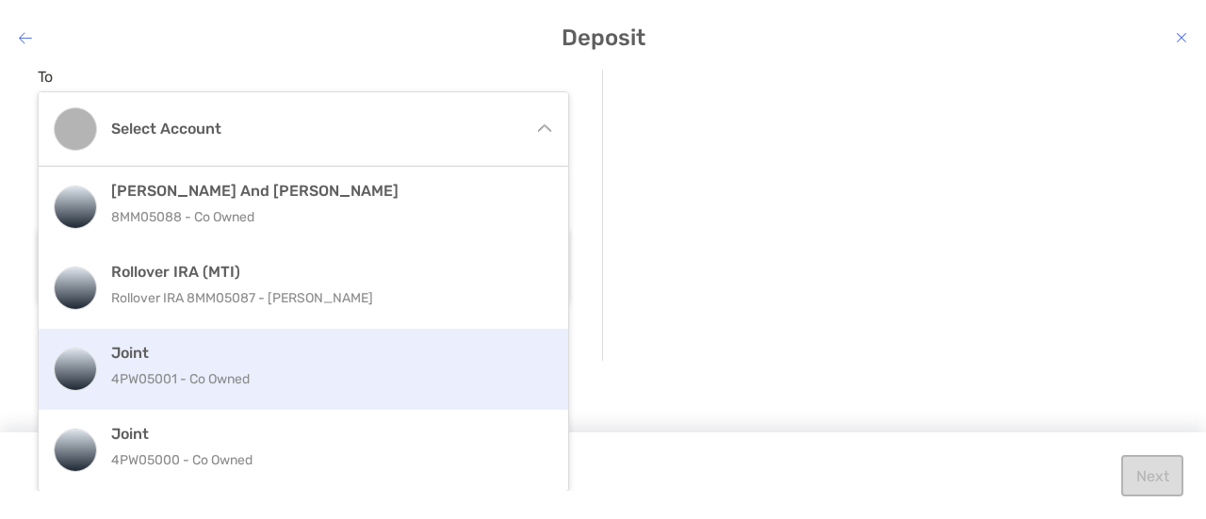
click at [250, 373] on p "4PW05001 - Co Owned" at bounding box center [323, 380] width 425 height 24
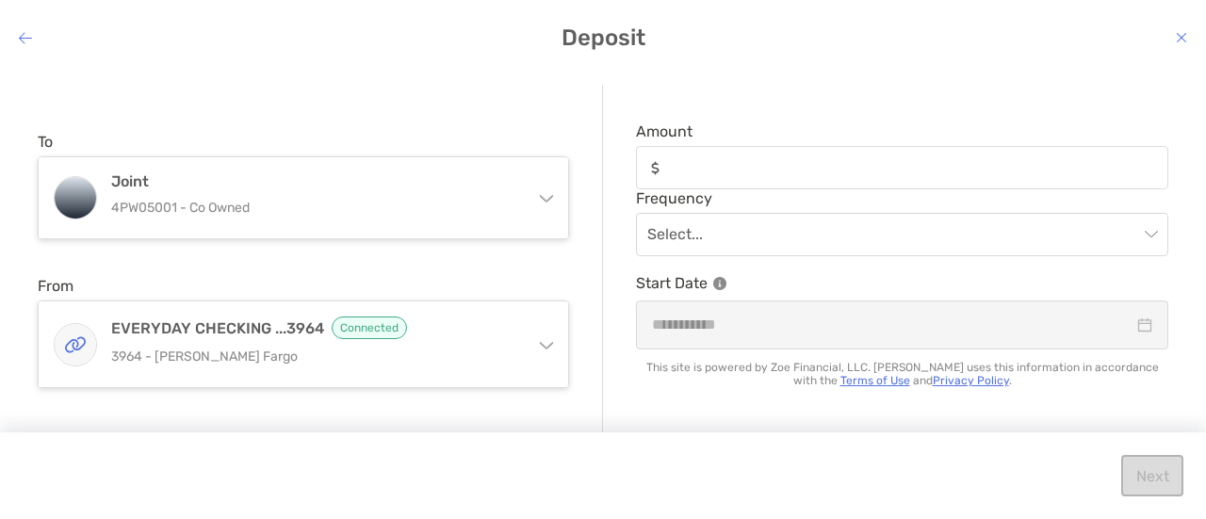
click at [697, 180] on div "modal" at bounding box center [902, 167] width 533 height 43
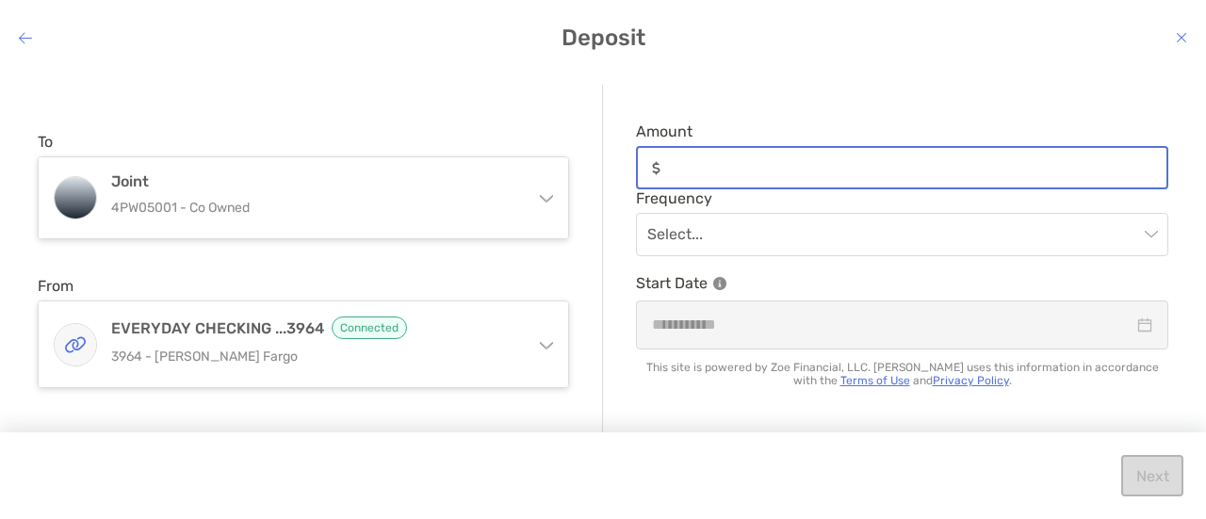
click at [697, 176] on input "Amount" at bounding box center [917, 168] width 499 height 16
type input "**"
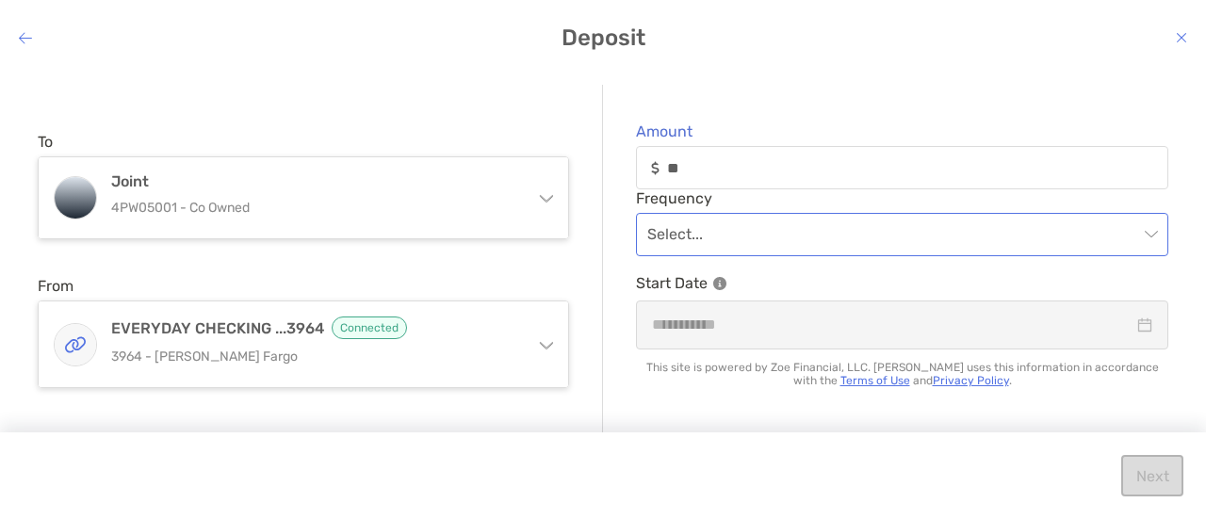
click at [703, 238] on input "modal" at bounding box center [893, 234] width 491 height 41
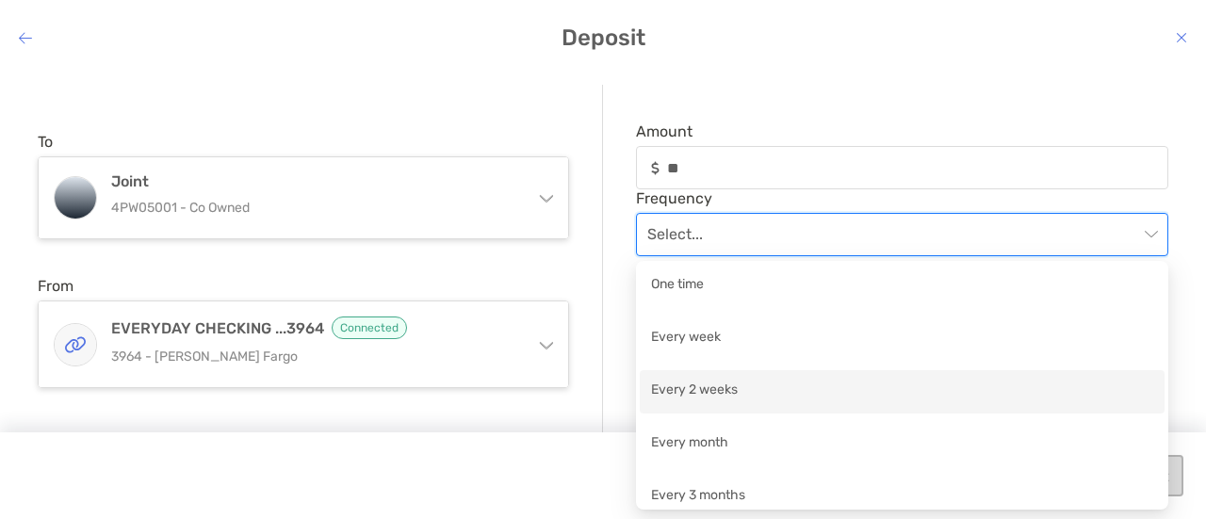
click at [697, 382] on div "Every 2 weeks" at bounding box center [902, 392] width 502 height 24
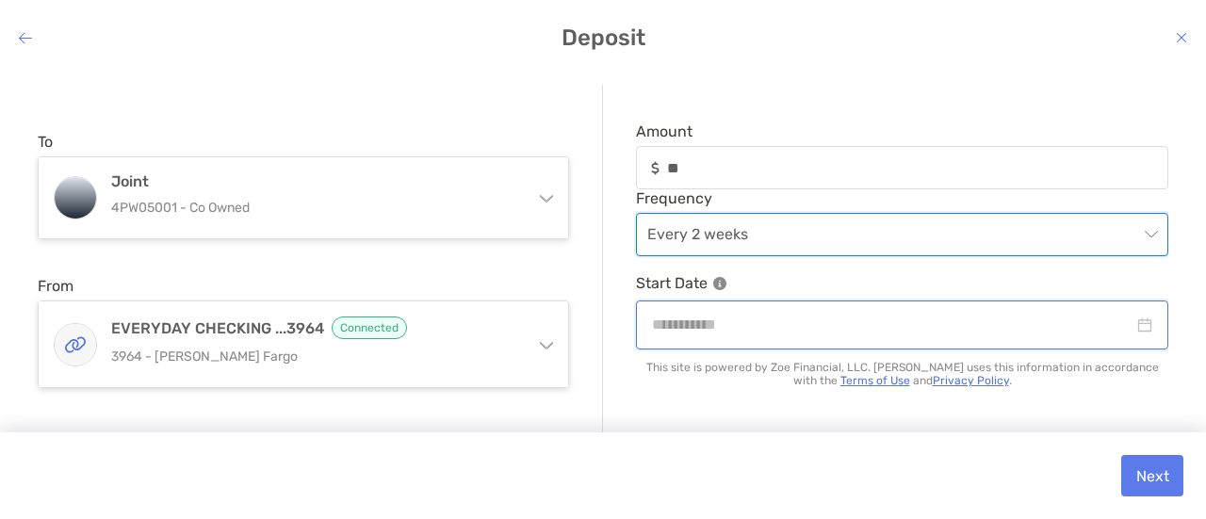
click at [714, 323] on input "modal" at bounding box center [893, 325] width 482 height 24
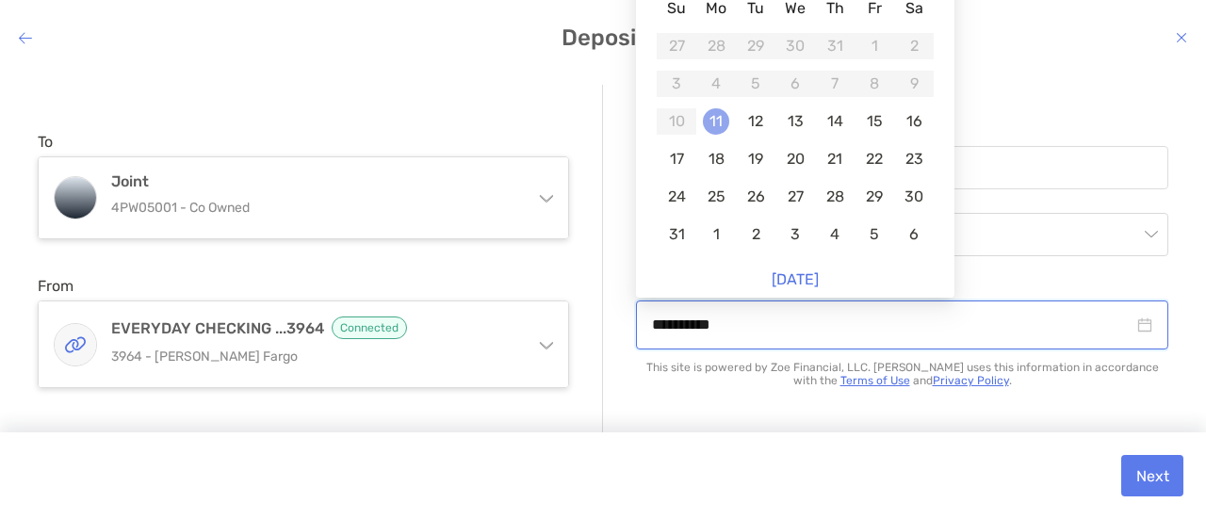
type input "**********"
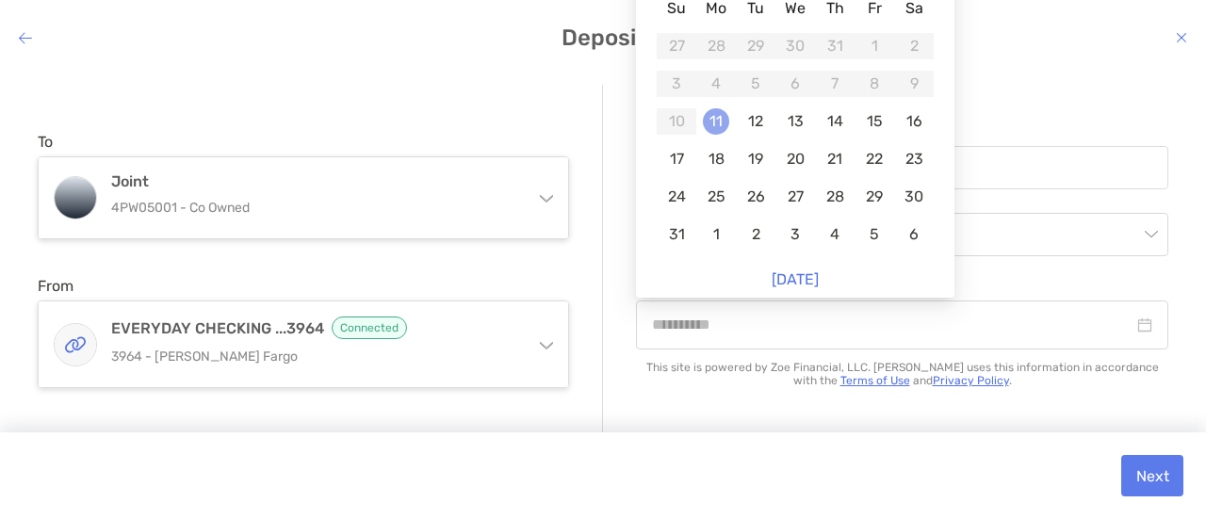
click at [708, 127] on div "11" at bounding box center [716, 121] width 26 height 26
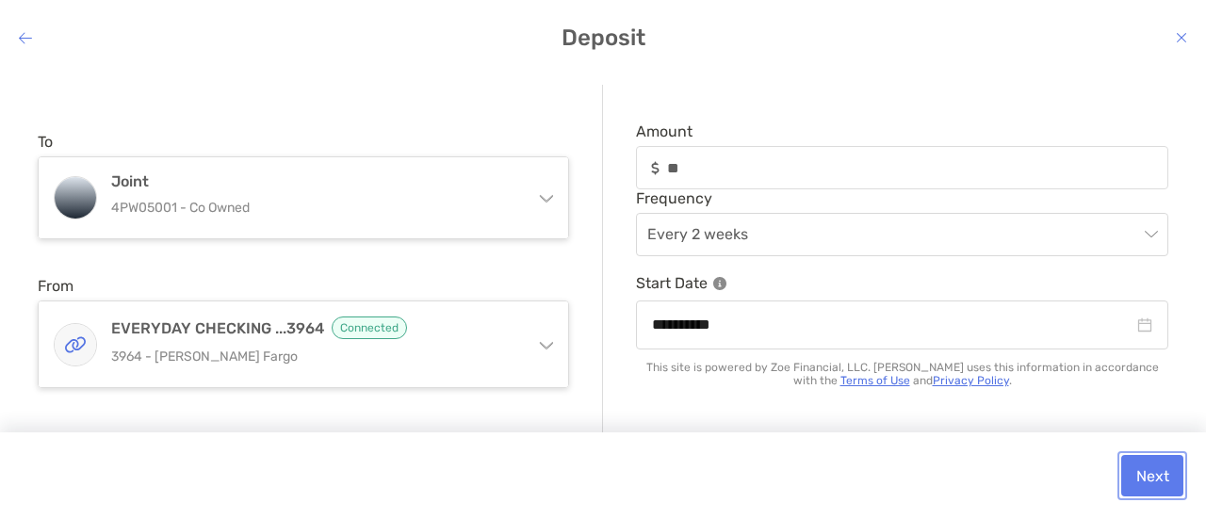
click at [1163, 478] on button "Next" at bounding box center [1153, 475] width 62 height 41
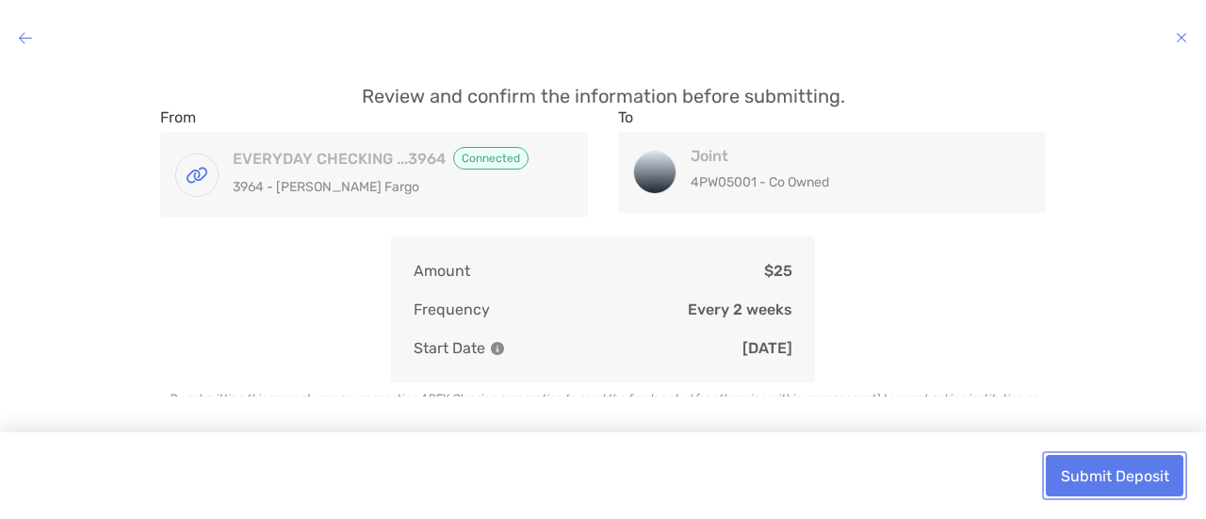
click at [1163, 478] on button "Submit Deposit" at bounding box center [1115, 475] width 138 height 41
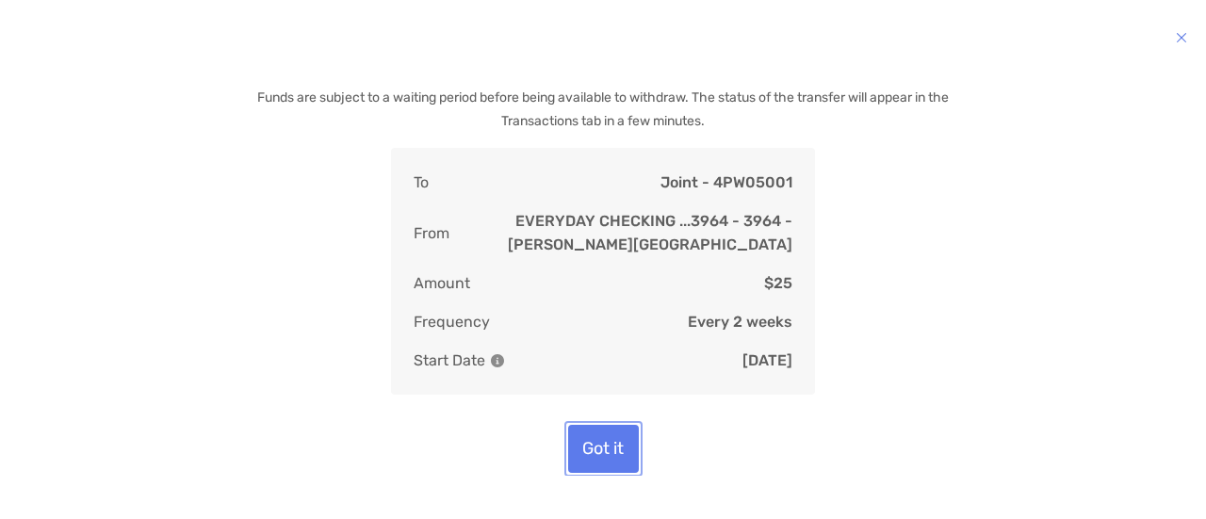
scroll to position [74, 0]
click at [581, 438] on button "Got it" at bounding box center [603, 450] width 71 height 48
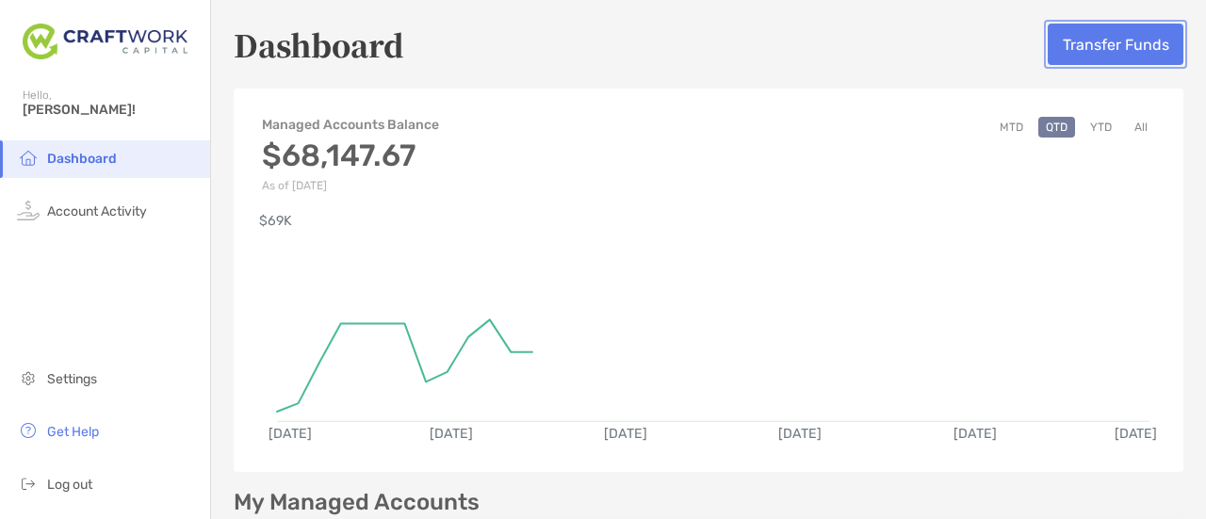
click at [1059, 46] on button "Transfer Funds" at bounding box center [1116, 44] width 136 height 41
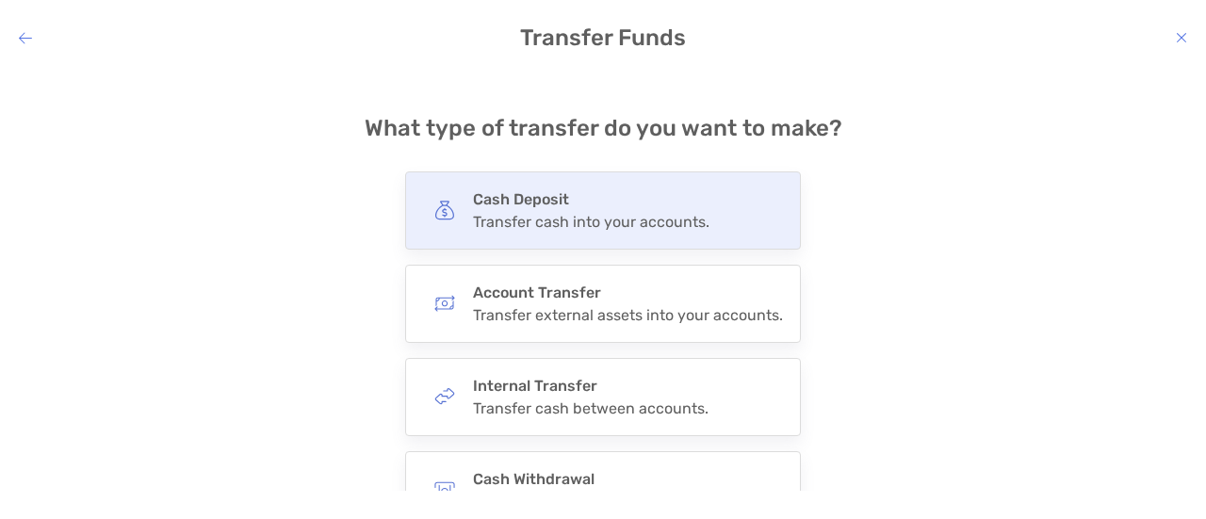
click at [571, 210] on div "Cash Deposit Transfer cash into your accounts." at bounding box center [591, 210] width 237 height 41
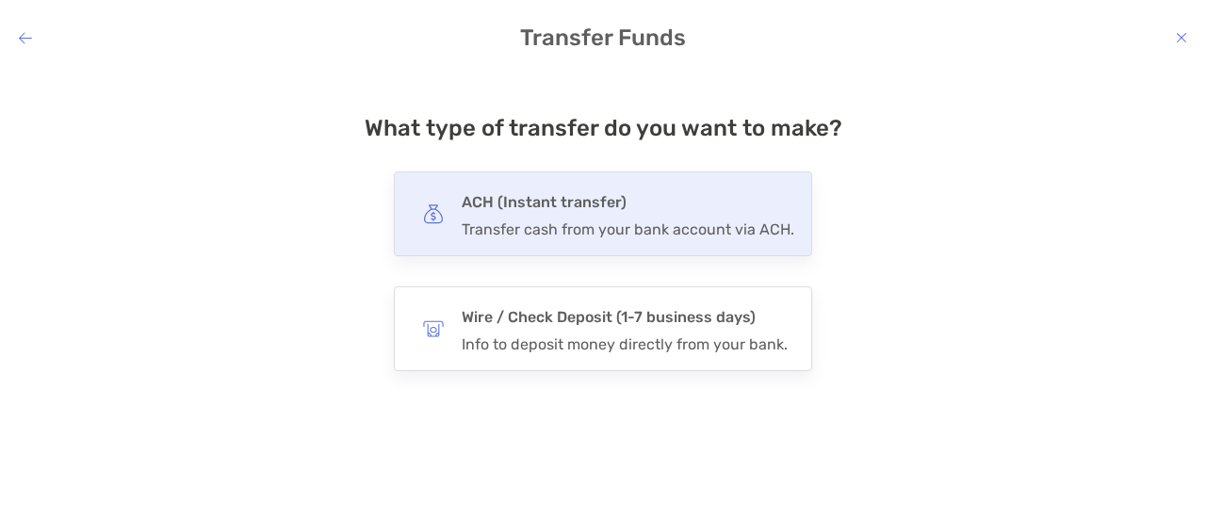
click at [569, 199] on h4 "ACH (Instant transfer)" at bounding box center [628, 202] width 333 height 26
click at [0, 0] on input "***" at bounding box center [0, 0] width 0 height 0
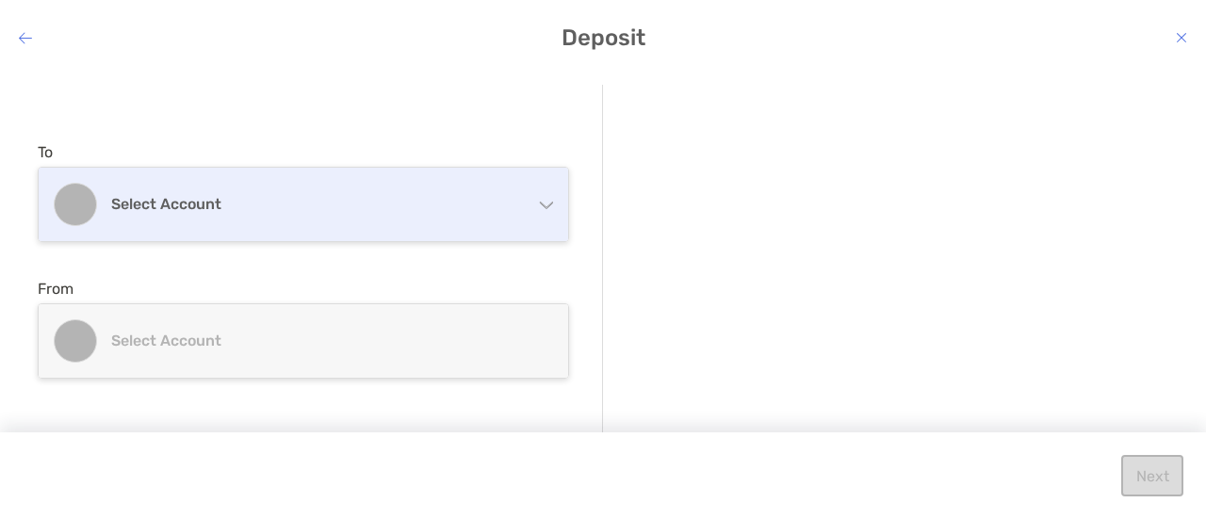
click at [337, 210] on h4 "Select account" at bounding box center [314, 204] width 407 height 18
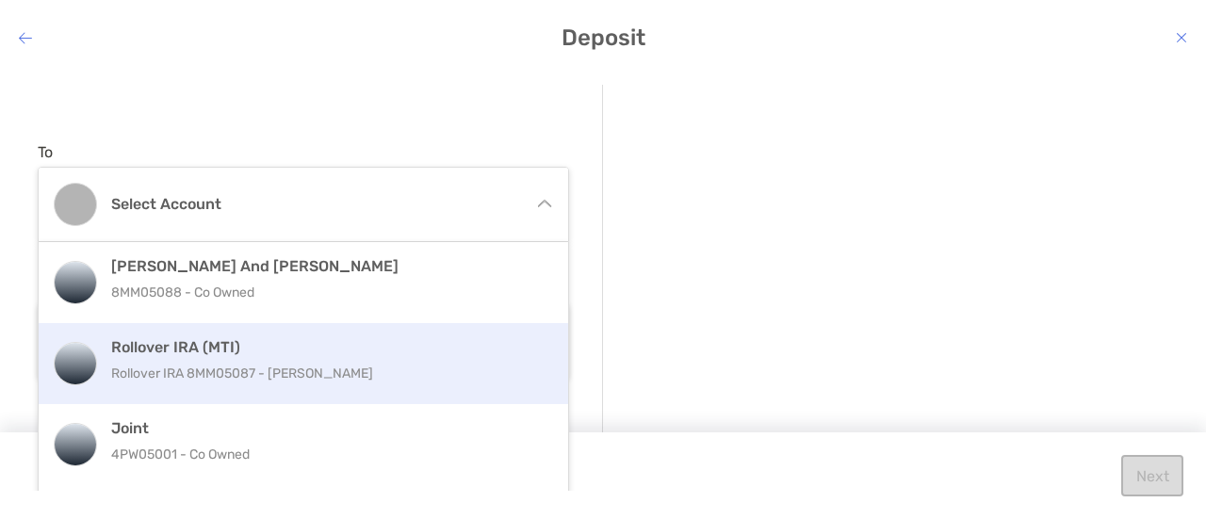
scroll to position [75, 0]
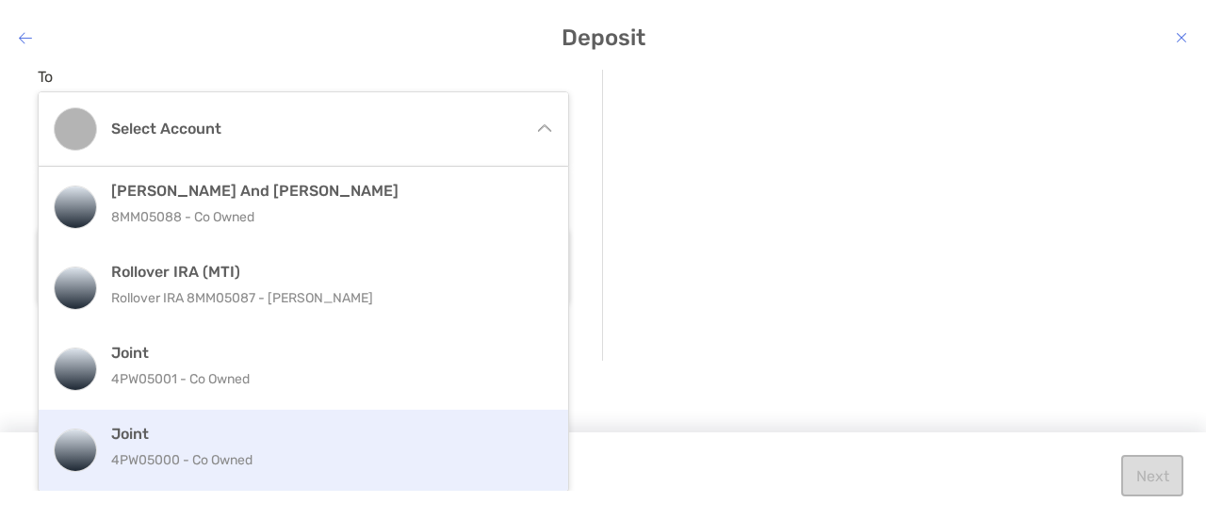
click at [293, 443] on div "Joint 4PW05000 - Co Owned" at bounding box center [323, 450] width 425 height 51
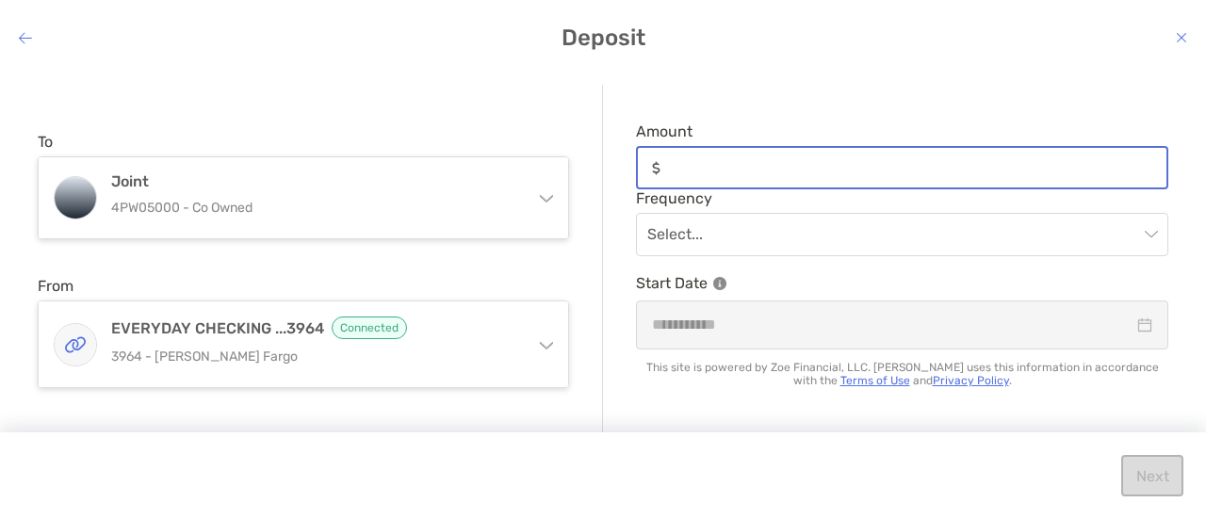
click at [723, 170] on input "Amount" at bounding box center [917, 168] width 499 height 16
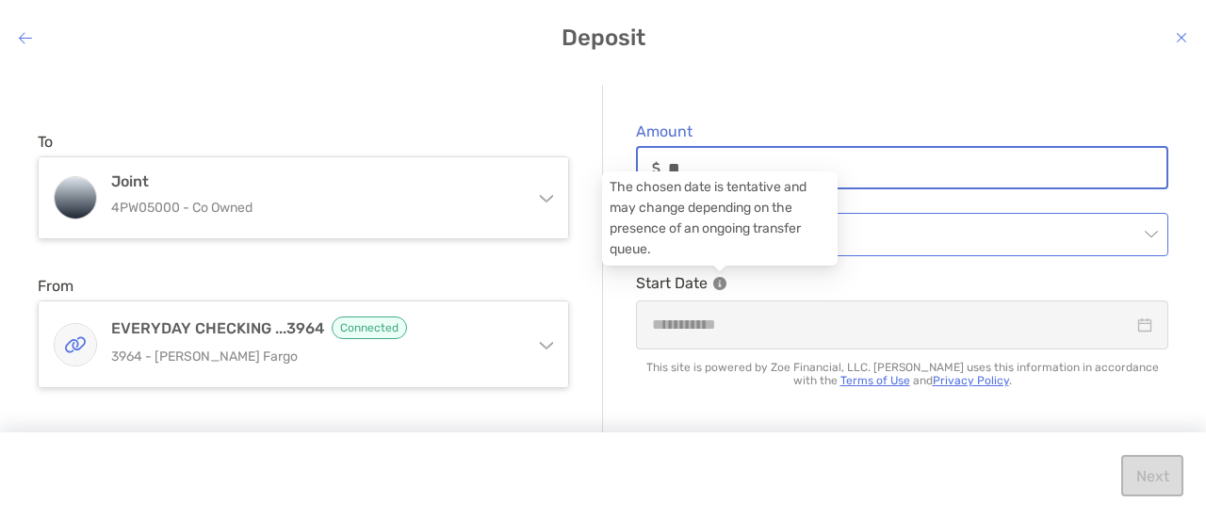
type input "**"
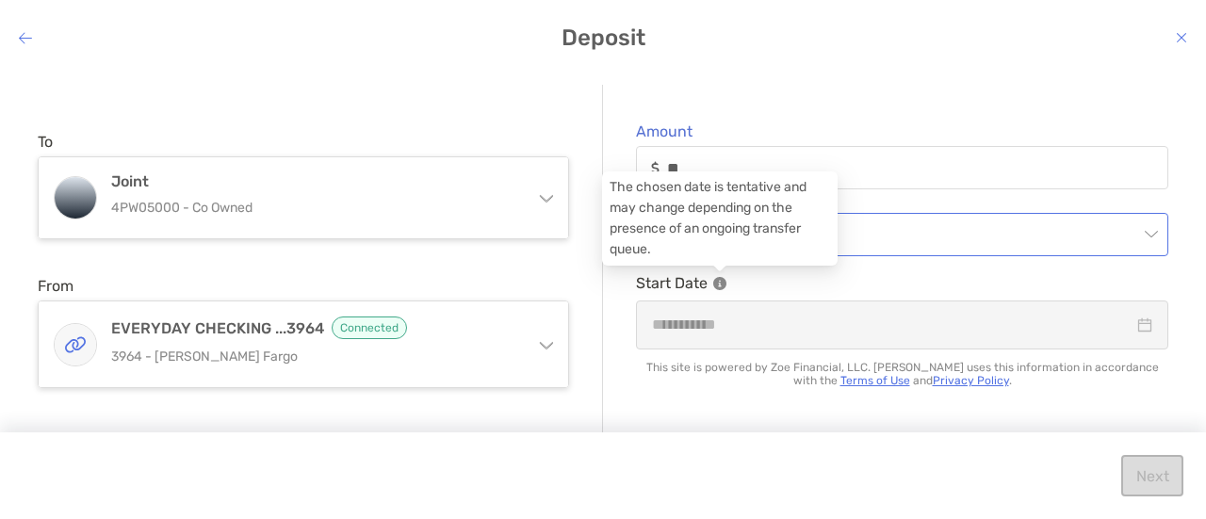
click at [869, 235] on input "modal" at bounding box center [893, 234] width 491 height 41
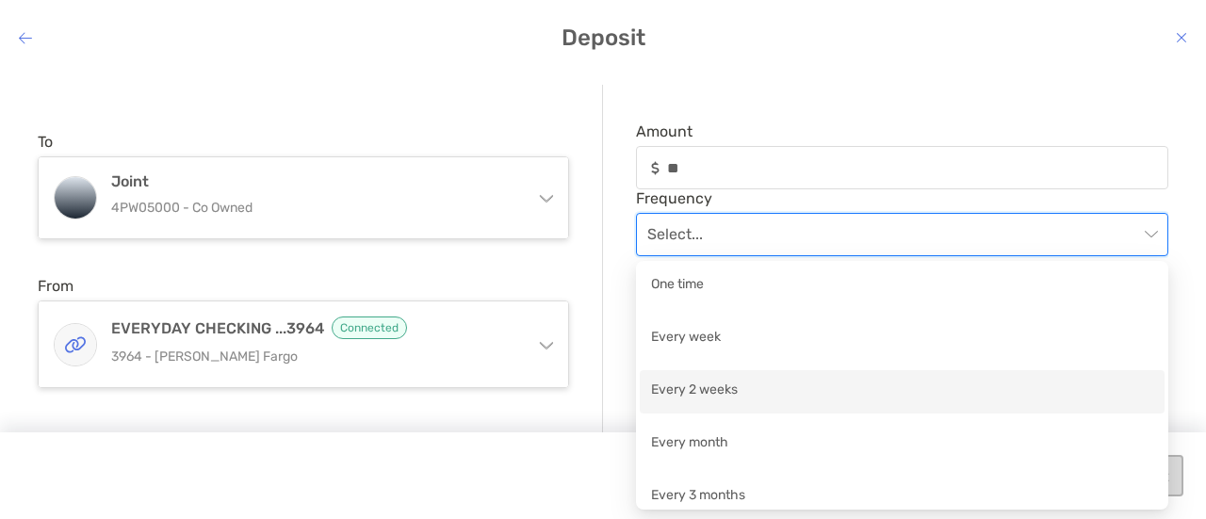
click at [722, 384] on div "Every 2 weeks" at bounding box center [902, 392] width 502 height 24
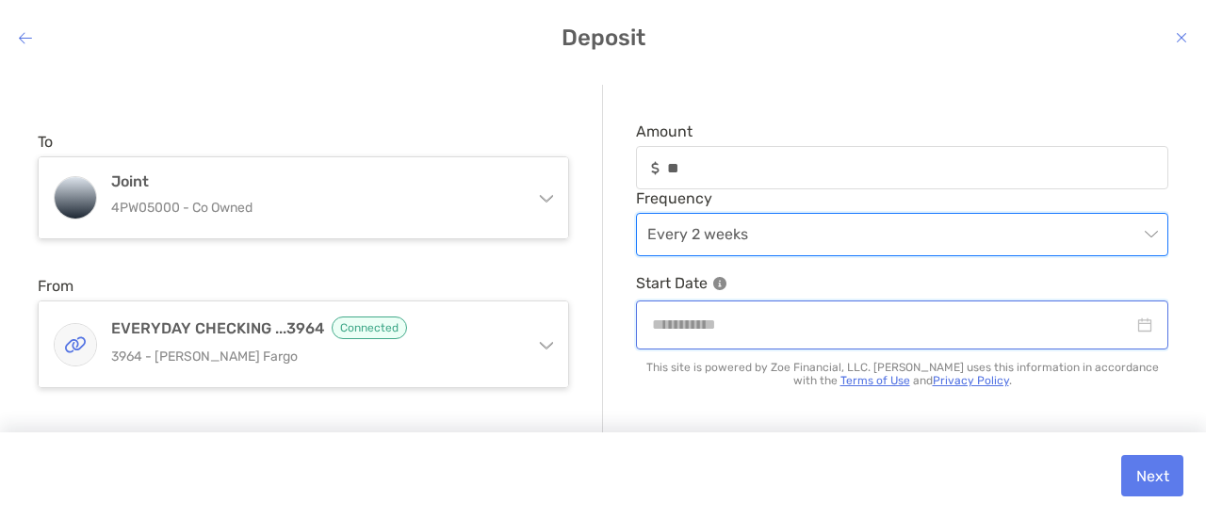
click at [751, 331] on input "modal" at bounding box center [893, 325] width 482 height 24
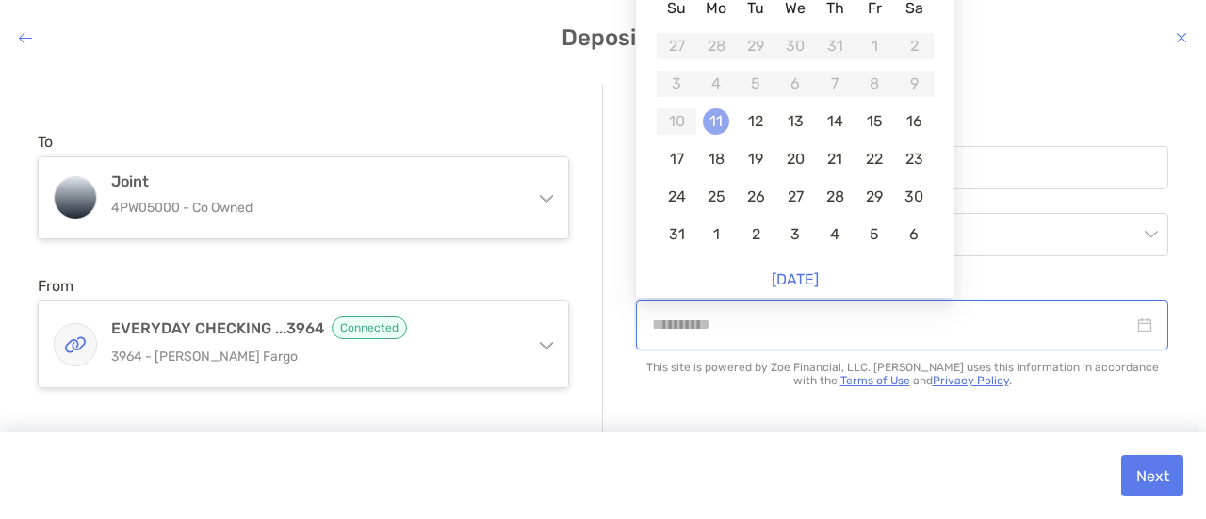
type input "**********"
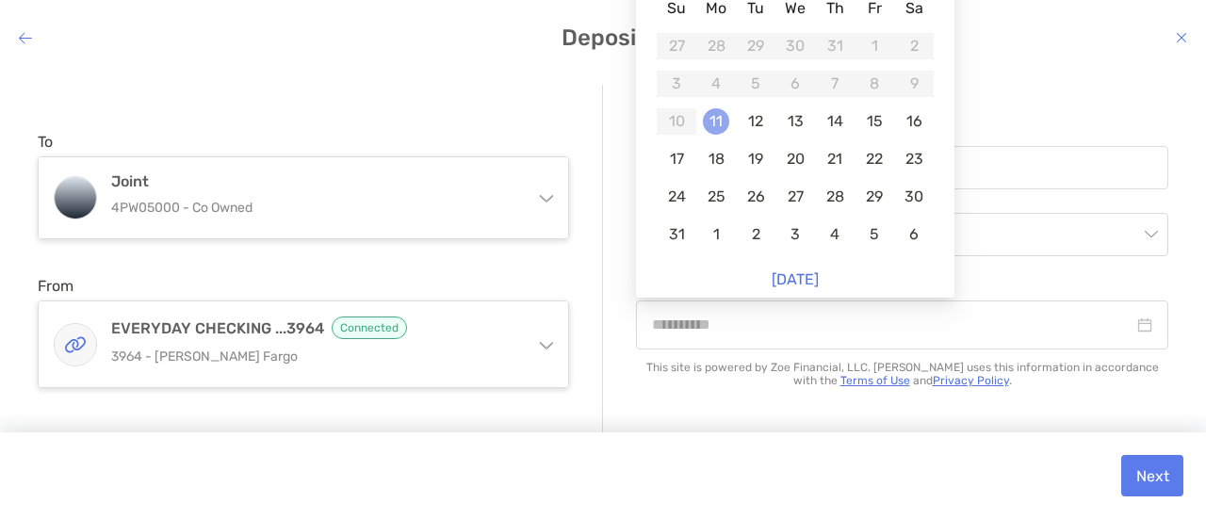
click at [722, 120] on div "11" at bounding box center [716, 121] width 26 height 26
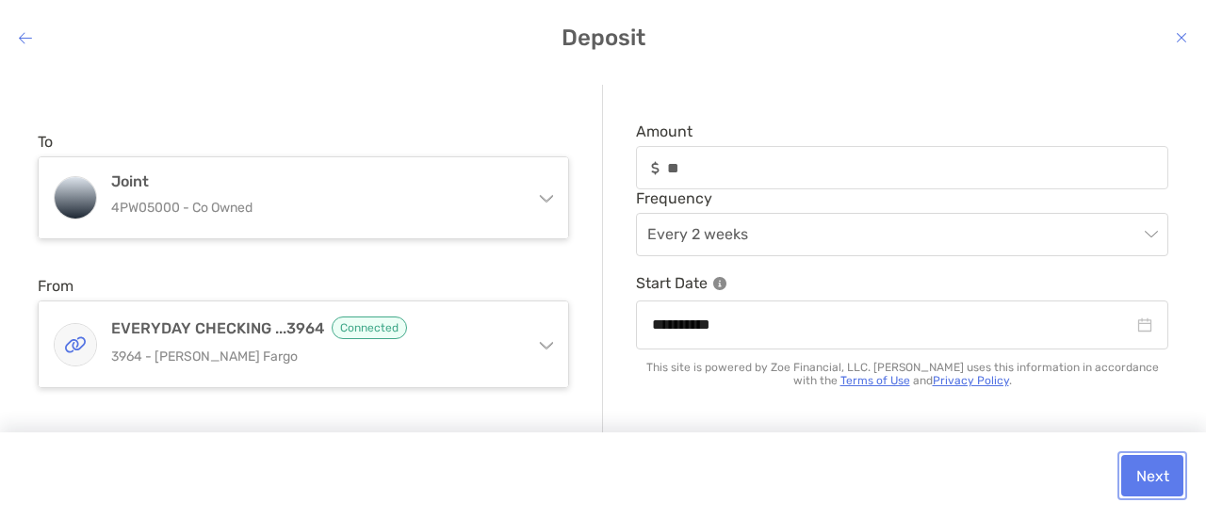
click at [1150, 491] on button "Next" at bounding box center [1153, 475] width 62 height 41
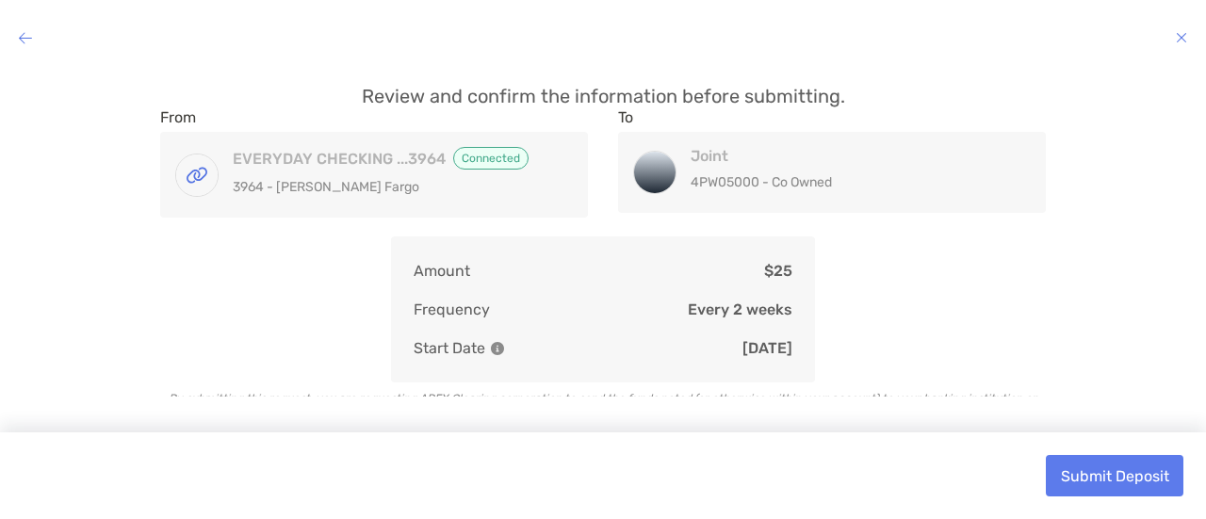
scroll to position [57, 0]
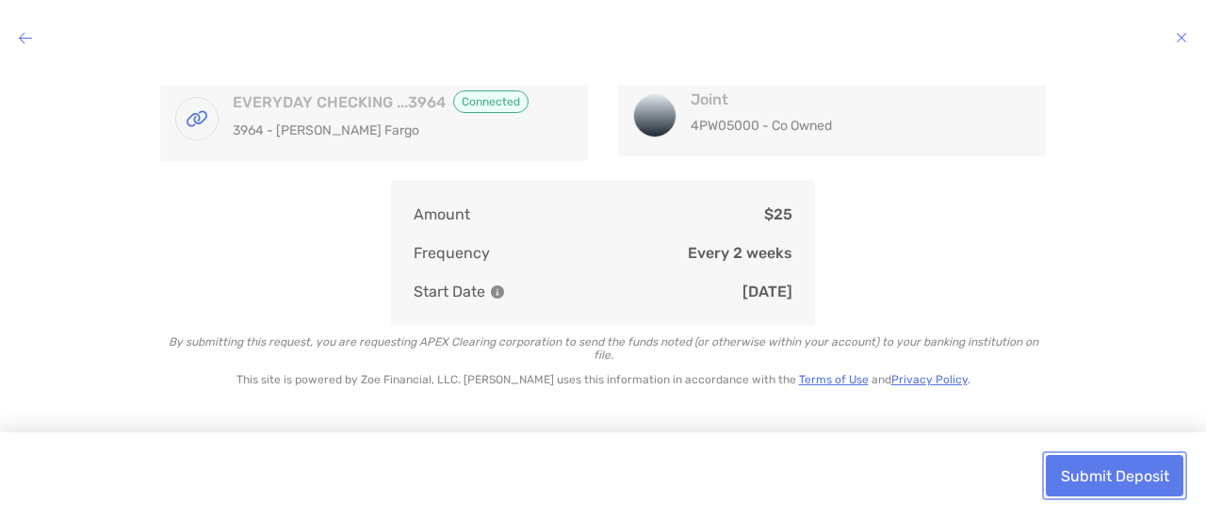
click at [1076, 470] on button "Submit Deposit" at bounding box center [1115, 475] width 138 height 41
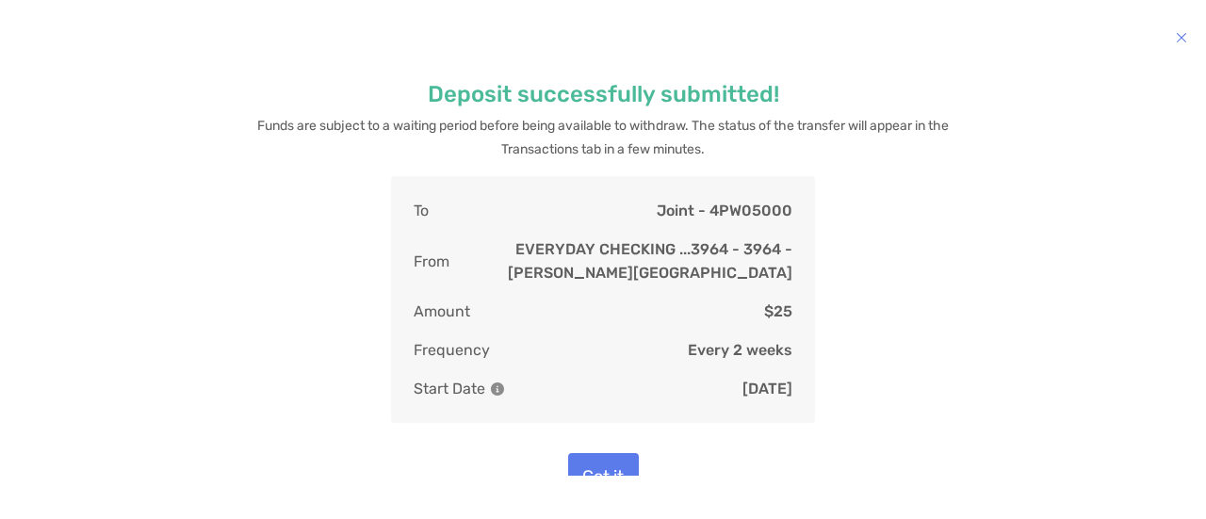
scroll to position [72, 0]
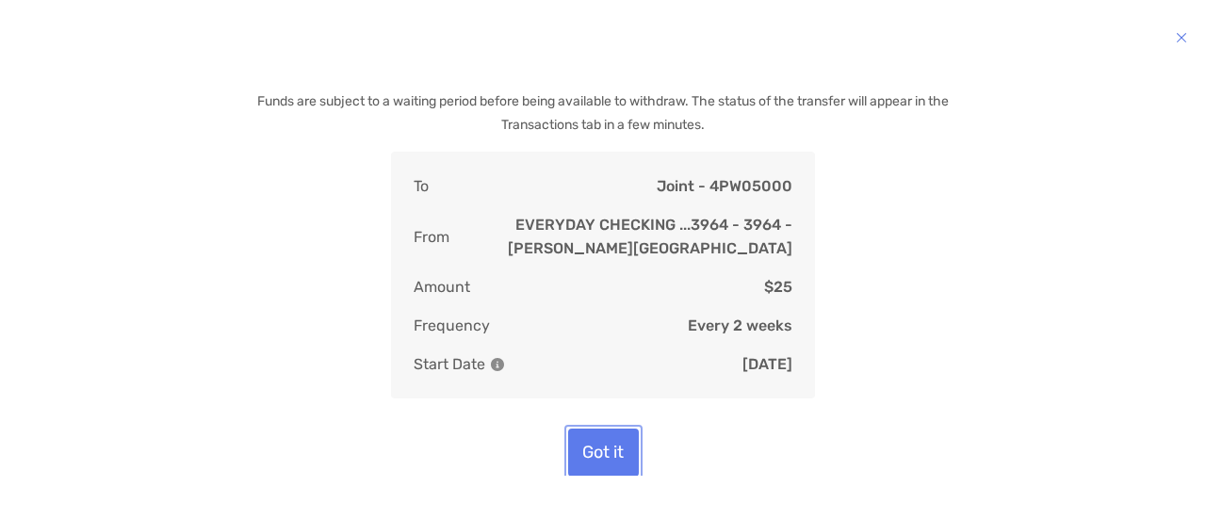
click at [598, 451] on button "Got it" at bounding box center [603, 453] width 71 height 48
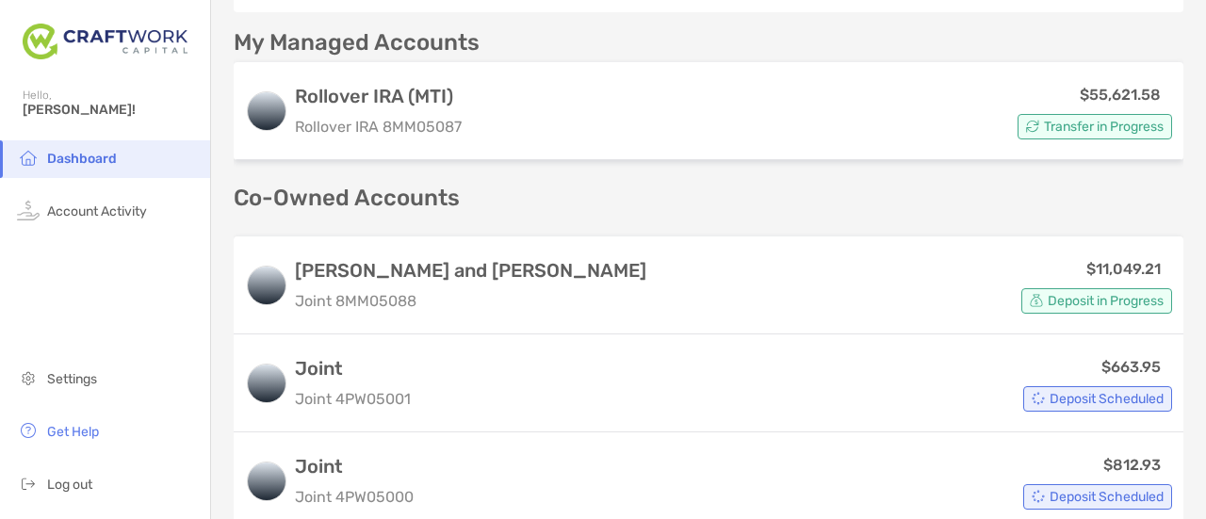
scroll to position [566, 0]
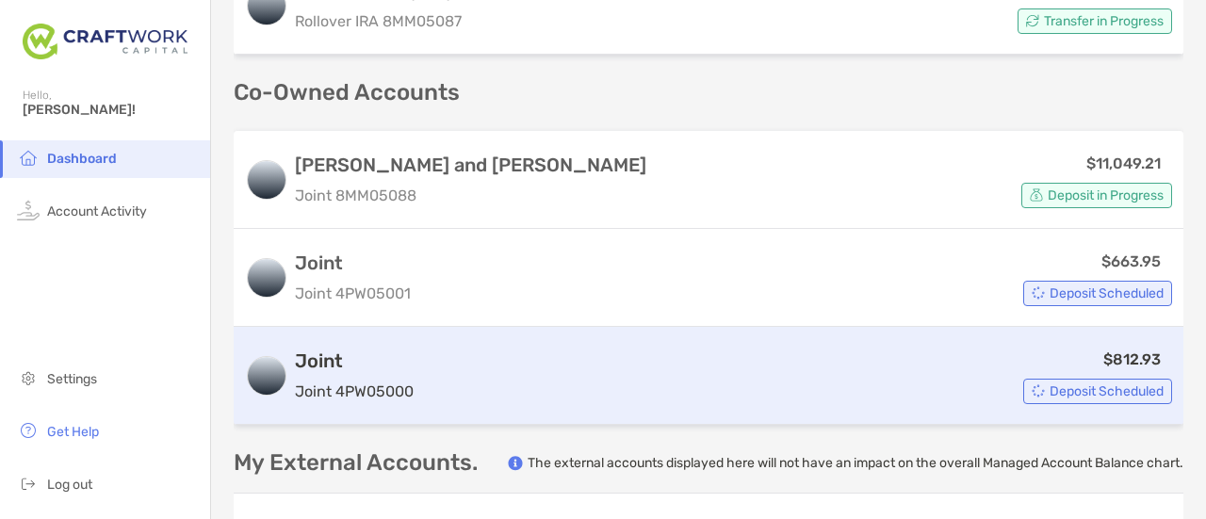
click at [329, 359] on h3 "Joint" at bounding box center [354, 361] width 119 height 23
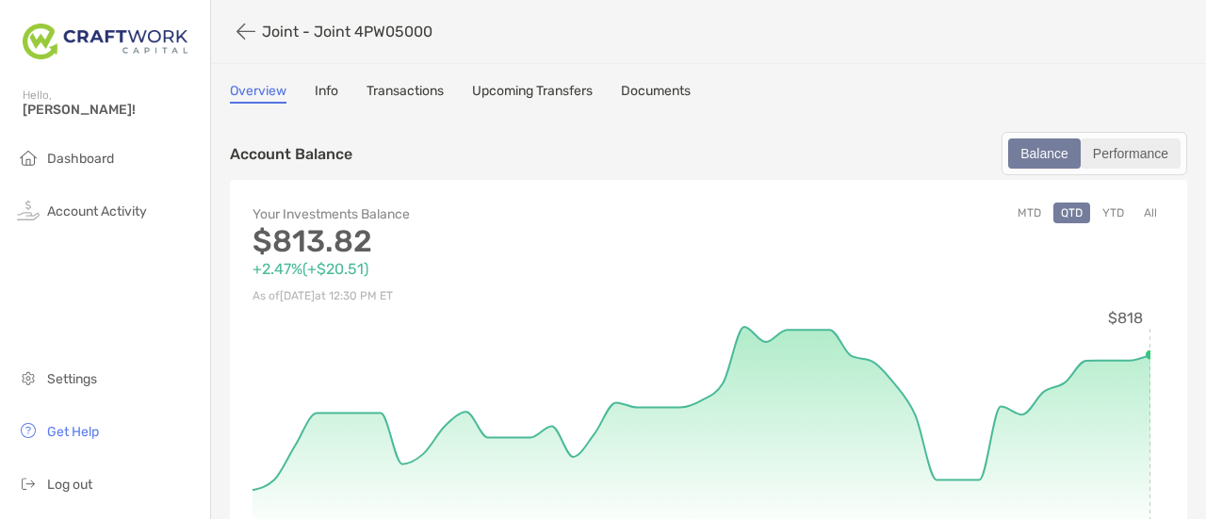
click at [1113, 150] on div "Performance" at bounding box center [1131, 153] width 96 height 26
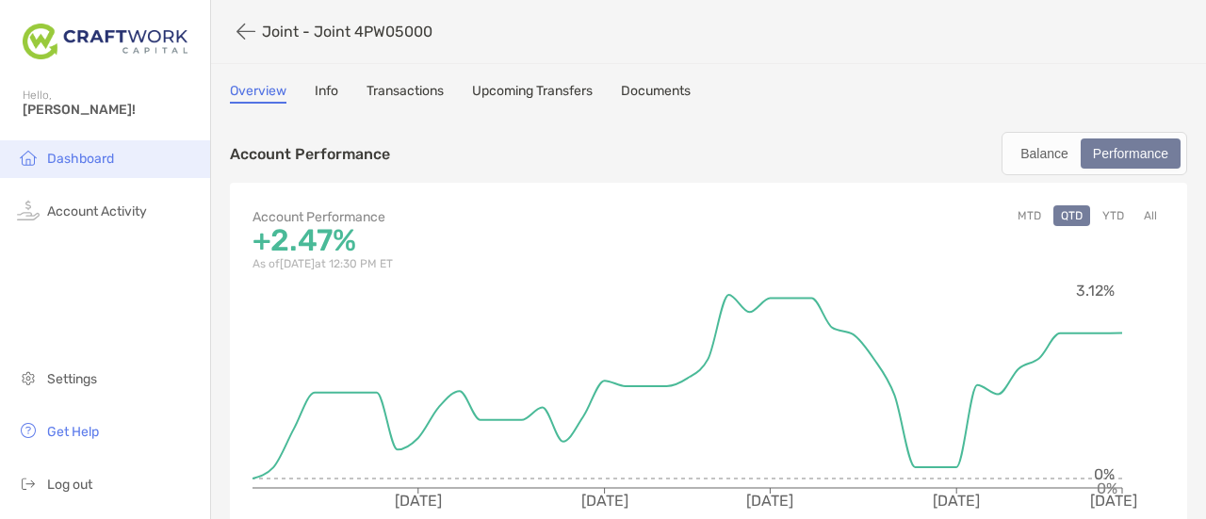
click at [90, 152] on span "Dashboard" at bounding box center [80, 159] width 67 height 16
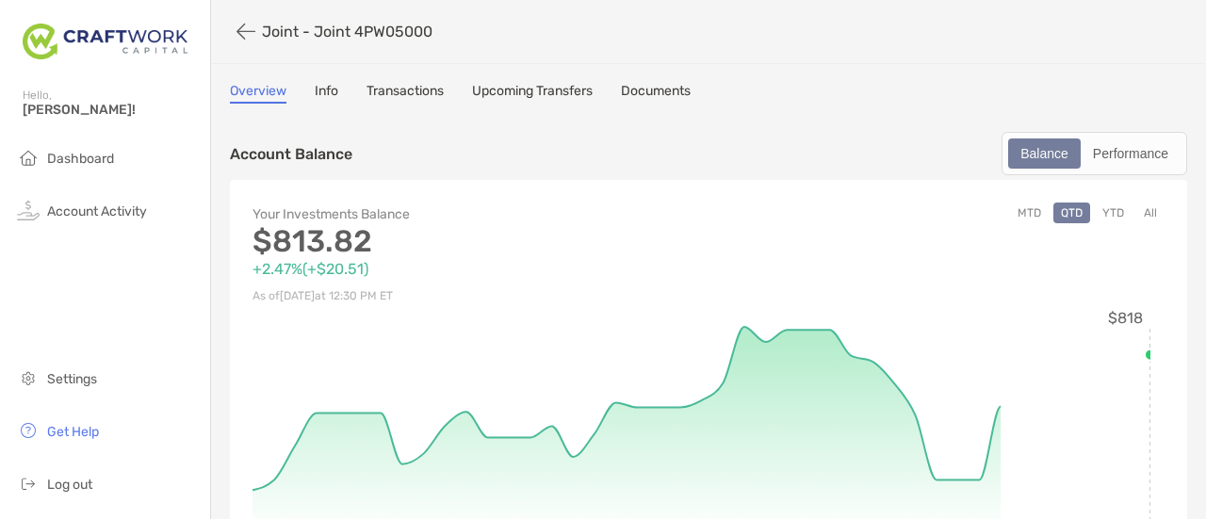
click at [435, 90] on link "Transactions" at bounding box center [405, 93] width 77 height 21
